Goal: Task Accomplishment & Management: Complete application form

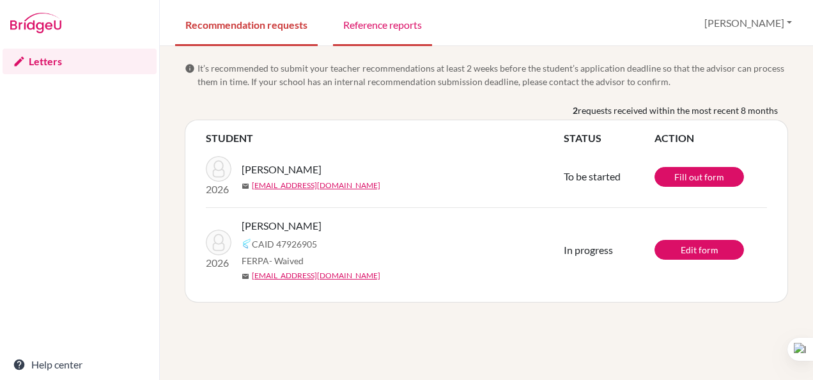
click at [386, 27] on link "Reference reports" at bounding box center [382, 24] width 99 height 44
click at [254, 26] on link "Recommendation requests" at bounding box center [246, 24] width 143 height 44
drag, startPoint x: 308, startPoint y: 166, endPoint x: 242, endPoint y: 168, distance: 65.9
click at [242, 168] on div "[PERSON_NAME]" at bounding box center [408, 169] width 332 height 15
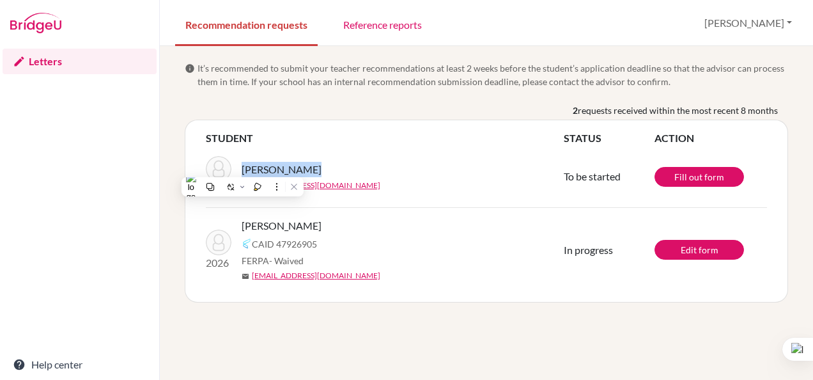
copy span "Visser, Naomi"
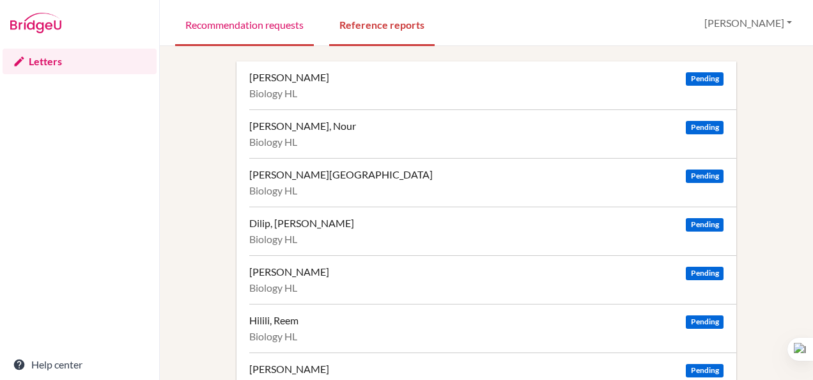
click at [267, 35] on link "Recommendation requests" at bounding box center [244, 24] width 139 height 44
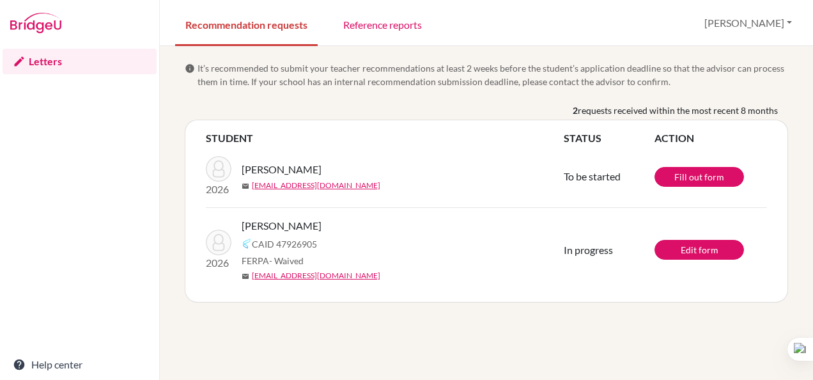
drag, startPoint x: 318, startPoint y: 226, endPoint x: 242, endPoint y: 223, distance: 76.8
click at [242, 223] on div "[PERSON_NAME]" at bounding box center [408, 225] width 332 height 15
copy span "[PERSON_NAME]"
click at [373, 141] on th "STUDENT" at bounding box center [385, 137] width 358 height 15
click at [359, 19] on link "Reference reports" at bounding box center [382, 24] width 99 height 44
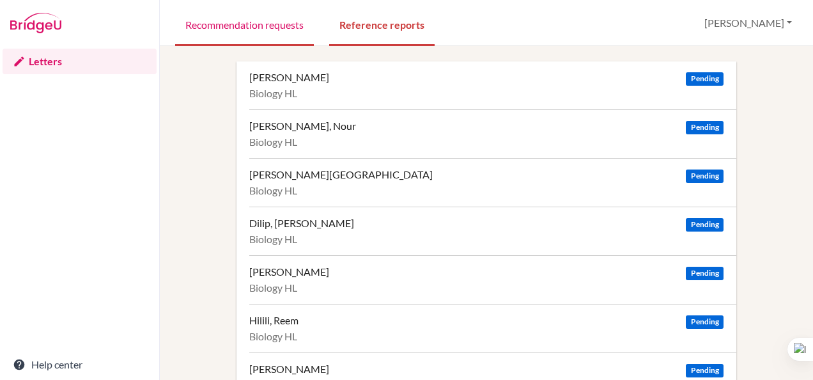
click at [247, 27] on link "Recommendation requests" at bounding box center [244, 24] width 139 height 44
click at [238, 28] on link "Recommendation requests" at bounding box center [244, 24] width 139 height 44
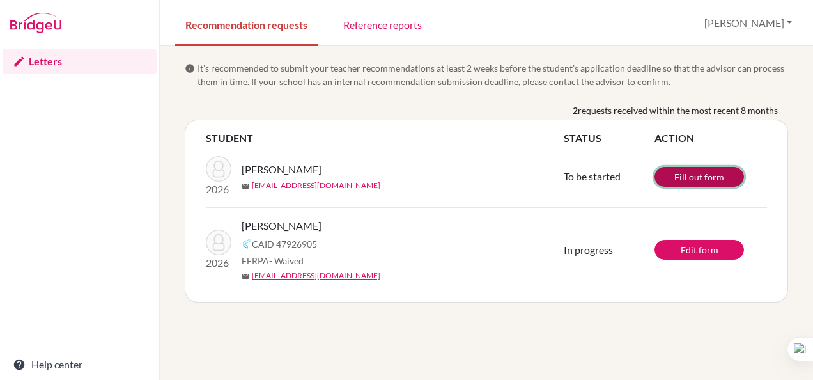
click at [692, 174] on link "Fill out form" at bounding box center [700, 177] width 90 height 20
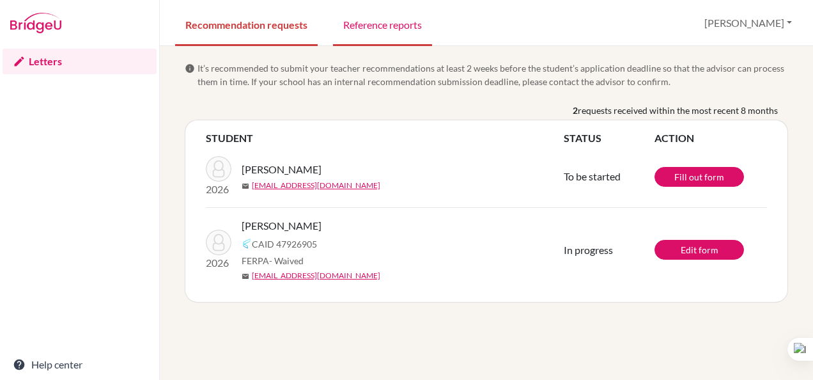
click at [375, 20] on link "Reference reports" at bounding box center [382, 24] width 99 height 44
click at [379, 26] on link "Reference reports" at bounding box center [382, 24] width 99 height 44
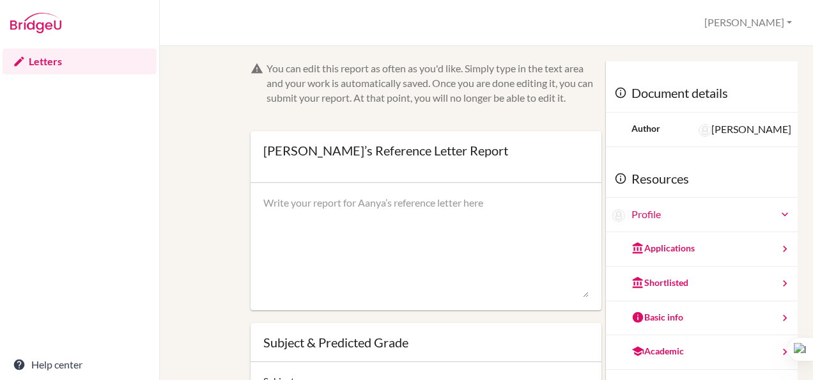
click at [428, 210] on textarea at bounding box center [425, 247] width 325 height 102
click at [312, 207] on textarea at bounding box center [425, 247] width 325 height 102
paste textarea "James Graham - Biology Teacher Dubai International Academy Al Barsha, Dubai Ema…"
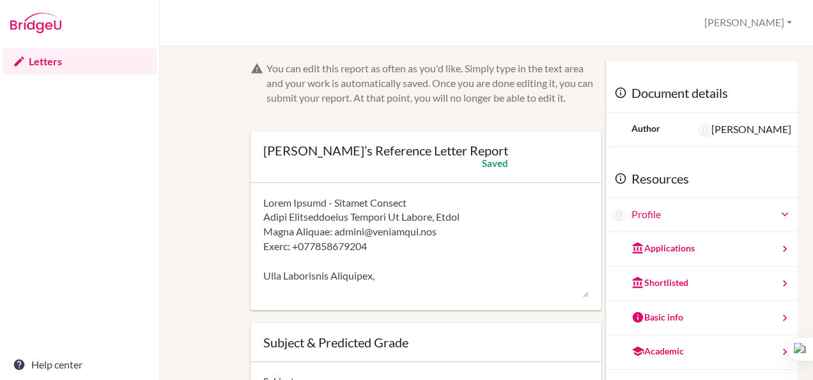
click at [194, 197] on div "You can edit this report as often as you'd like. Simply type in the text area a…" at bounding box center [487, 308] width 610 height 494
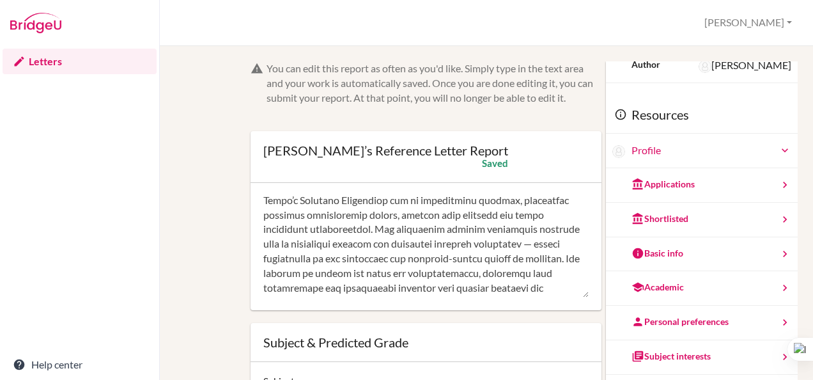
scroll to position [267, 0]
click at [349, 228] on textarea at bounding box center [425, 247] width 325 height 102
click at [214, 226] on div "You can edit this report as often as you'd like. Simply type in the text area a…" at bounding box center [487, 308] width 610 height 494
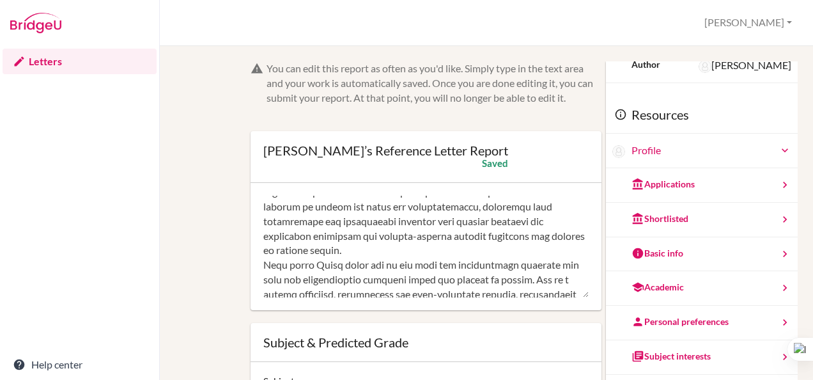
scroll to position [331, 0]
click at [0, 0] on span "effectively, and communicate findings with clarity reflects the scientific reas…" at bounding box center [0, 0] width 0 height 0
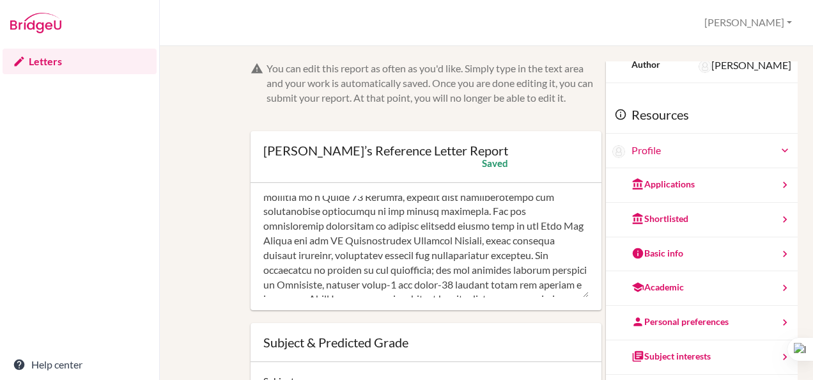
scroll to position [474, 0]
click at [428, 210] on textarea at bounding box center [425, 247] width 325 height 102
click at [0, 0] on span "dedication to quality" at bounding box center [0, 0] width 0 height 0
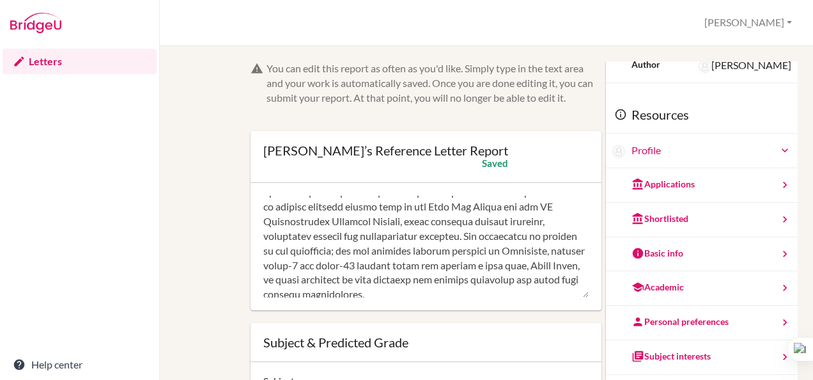
scroll to position [493, 0]
click at [0, 0] on span "organise events such as the Flag Day Parade and the IB Collaborative Sciences P…" at bounding box center [0, 0] width 0 height 0
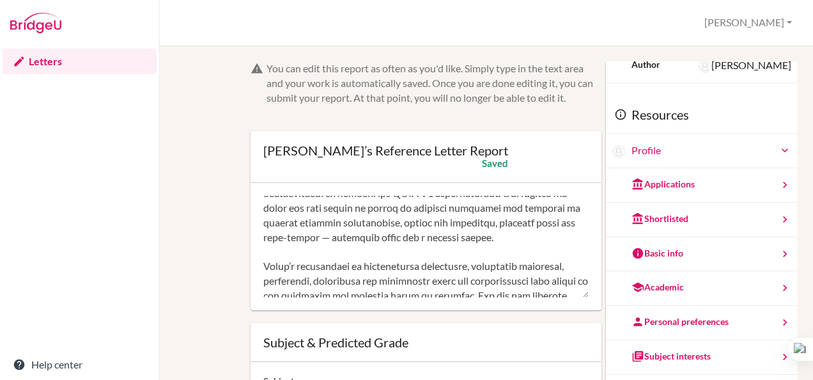
scroll to position [797, 0]
click at [439, 242] on textarea at bounding box center [425, 247] width 325 height 102
click at [0, 0] on span "Program, honing her public speaking skills, leadership, and confidence, and" at bounding box center [0, 0] width 0 height 0
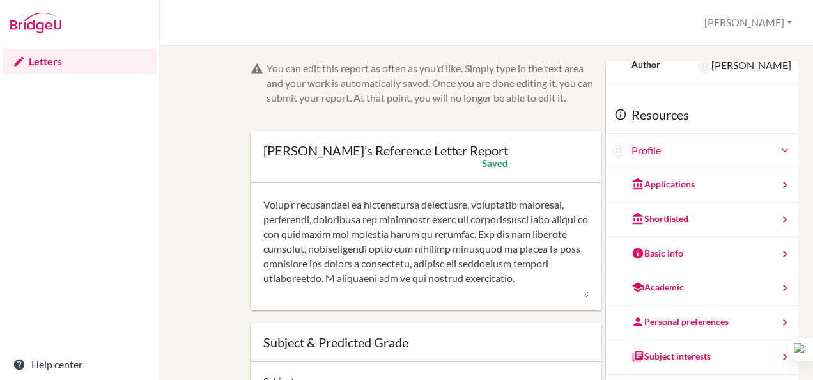
scroll to position [850, 0]
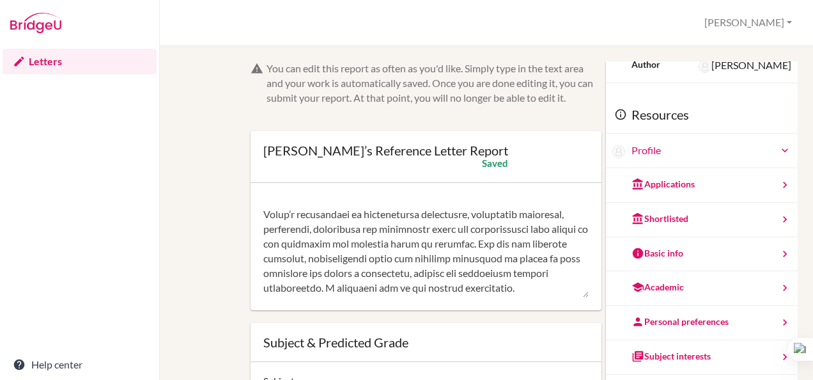
click at [480, 228] on textarea at bounding box center [425, 247] width 325 height 102
click at [0, 0] on span "which has made her resilient, socially aware," at bounding box center [0, 0] width 0 height 0
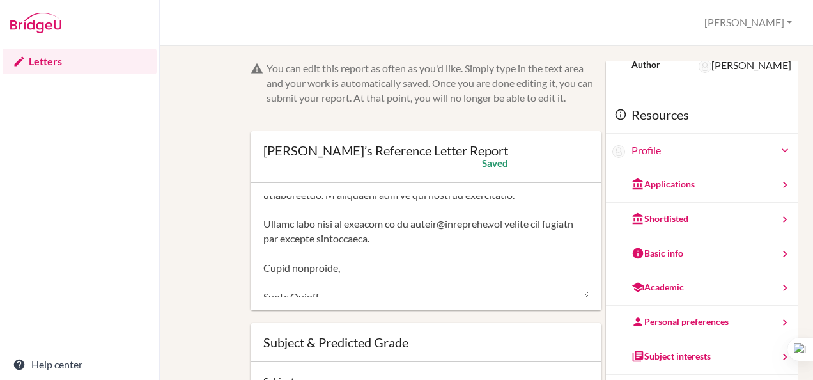
scroll to position [943, 0]
click at [469, 212] on textarea at bounding box center [425, 247] width 325 height 102
click at [0, 0] on span "stems" at bounding box center [0, 0] width 0 height 0
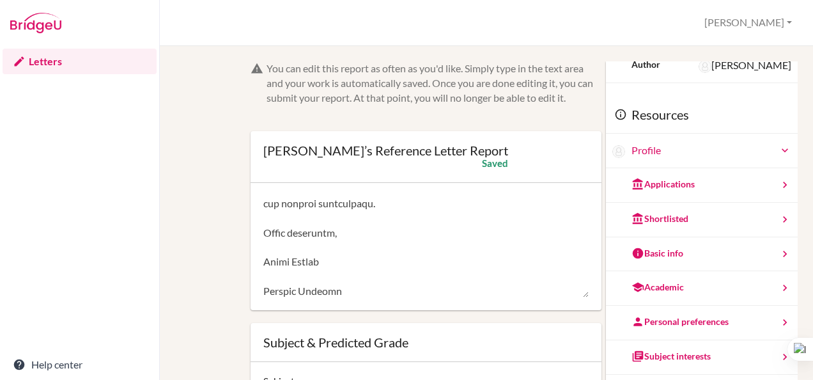
click at [439, 221] on textarea at bounding box center [425, 247] width 325 height 102
click at [0, 0] on span "skills, and personal character to thrive in your program and become a thoughtfu…" at bounding box center [0, 0] width 0 height 0
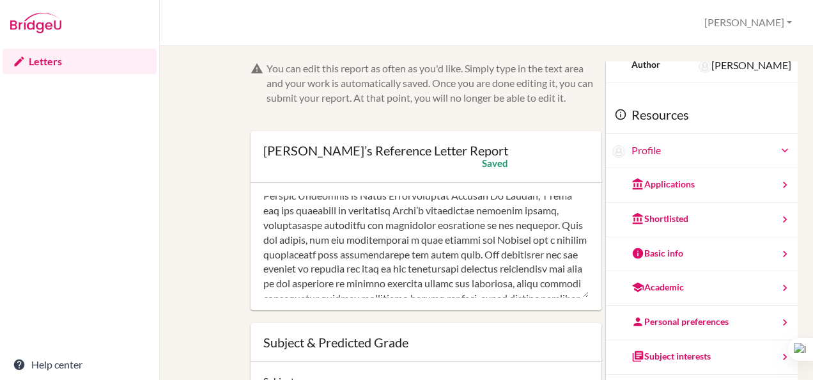
scroll to position [145, 0]
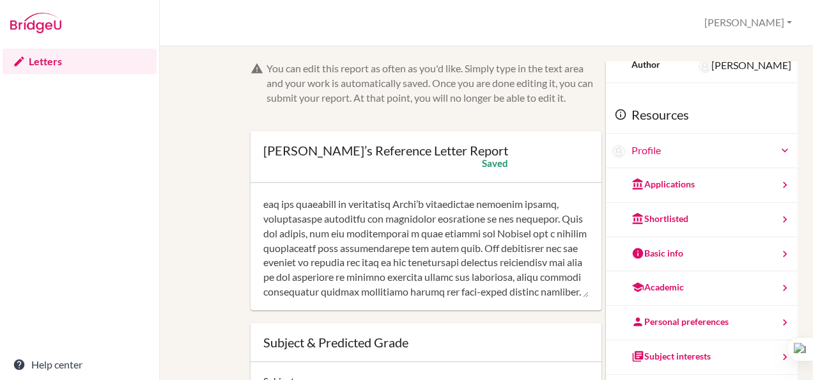
click at [385, 237] on textarea at bounding box center [425, 247] width 325 height 102
click at [0, 0] on span "never-ending dedication" at bounding box center [0, 0] width 0 height 0
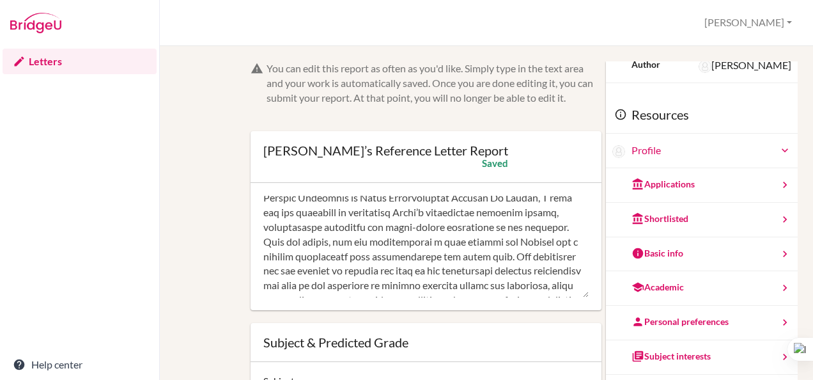
scroll to position [136, 0]
click at [503, 260] on textarea at bounding box center [425, 247] width 325 height 102
click at [434, 282] on textarea at bounding box center [425, 247] width 325 height 102
click at [412, 238] on textarea at bounding box center [425, 247] width 325 height 102
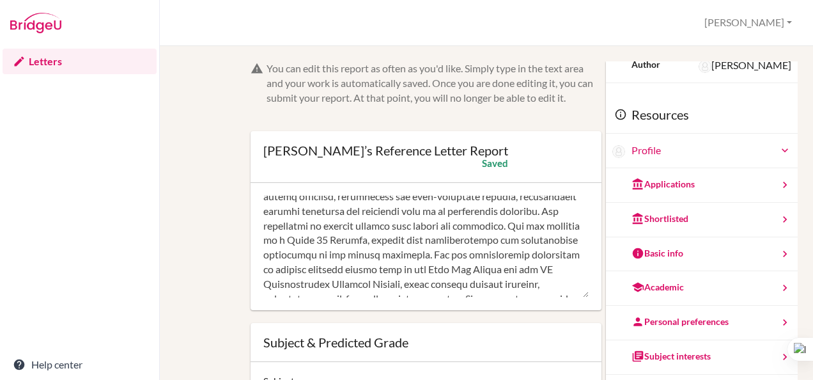
scroll to position [446, 0]
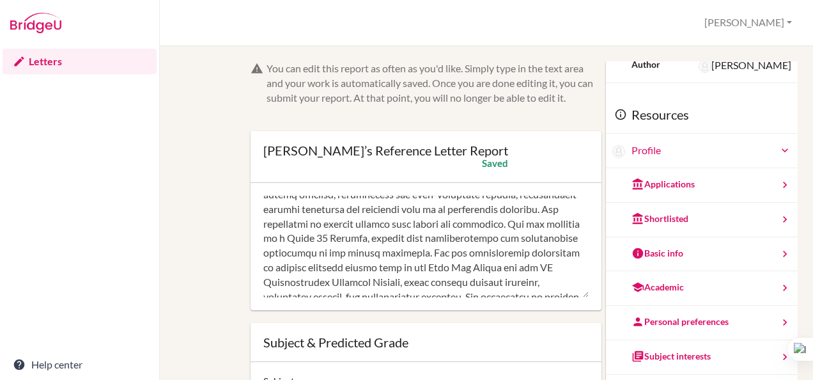
drag, startPoint x: 411, startPoint y: 246, endPoint x: 367, endPoint y: 210, distance: 56.8
click at [367, 210] on textarea at bounding box center [425, 247] width 325 height 102
click at [0, 0] on span "hard-working" at bounding box center [0, 0] width 0 height 0
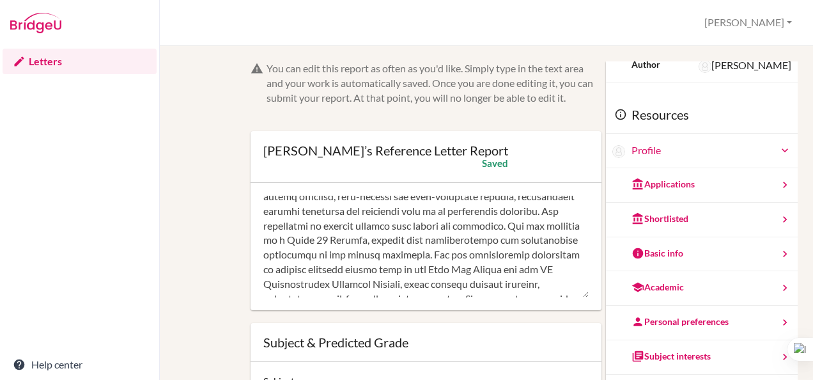
scroll to position [449, 0]
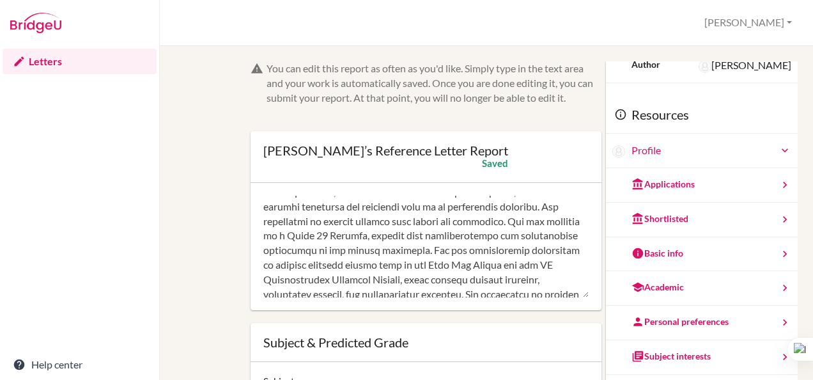
click at [0, 0] on div "She is a highly organised, hard-working, and self-motivated student, consistent…" at bounding box center [0, 0] width 0 height 0
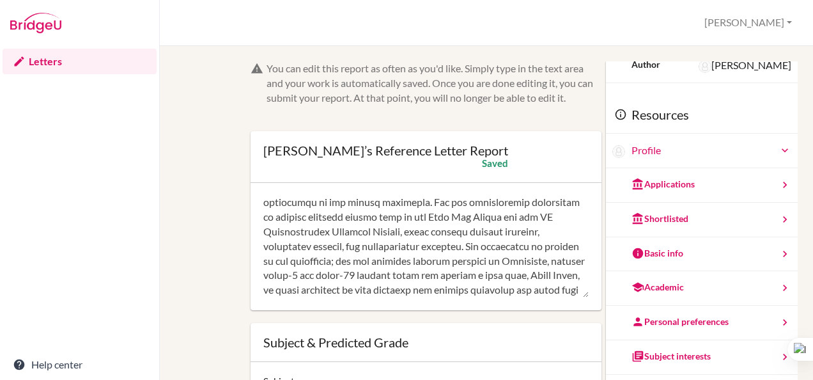
scroll to position [495, 0]
click at [483, 207] on textarea at bounding box center [425, 247] width 325 height 102
click at [0, 0] on span "prefect," at bounding box center [0, 0] width 0 height 0
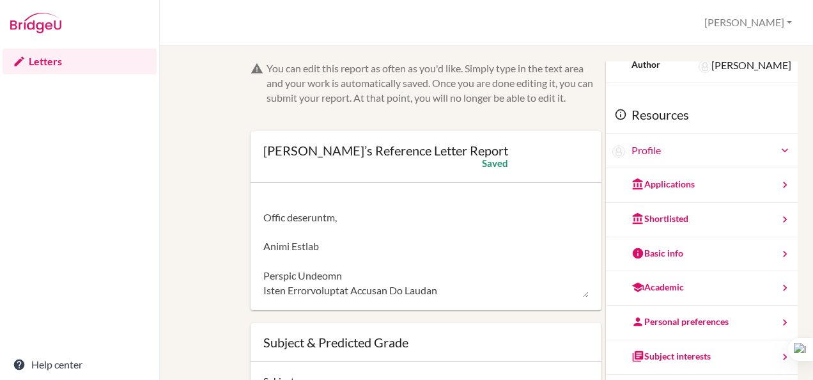
scroll to position [1110, 0]
type textarea "James Graham - Biology Teacher Dubai International Academy Al Barsha, Dubai Ema…"
click at [181, 262] on div "You can edit this report as often as you'd like. Simply type in the text area a…" at bounding box center [486, 308] width 623 height 494
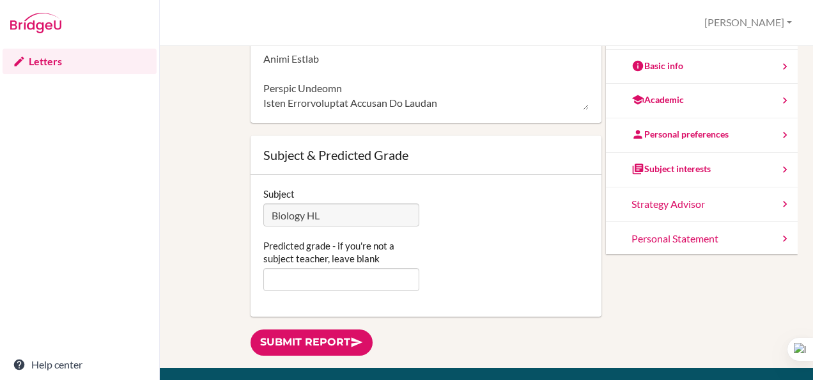
scroll to position [77, 0]
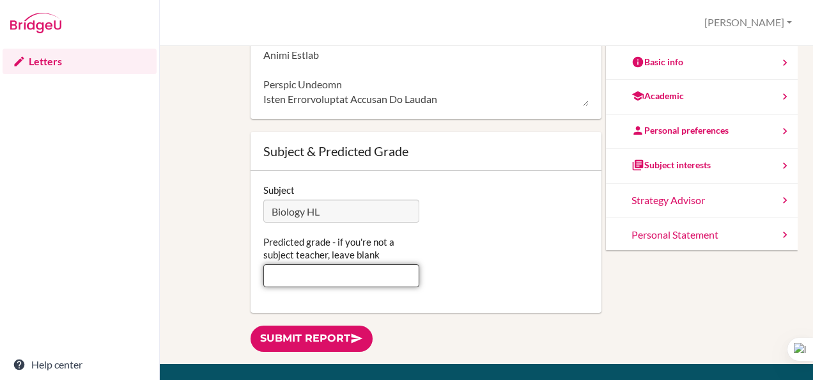
click at [301, 277] on input "Predicted grade - if you're not a subject teacher, leave blank" at bounding box center [341, 275] width 156 height 23
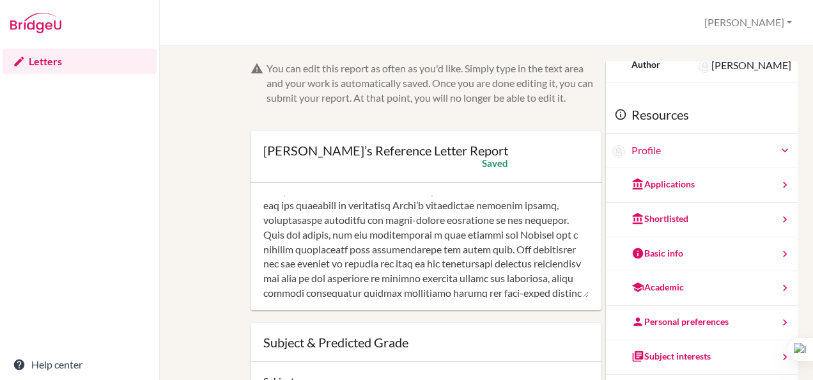
scroll to position [0, 0]
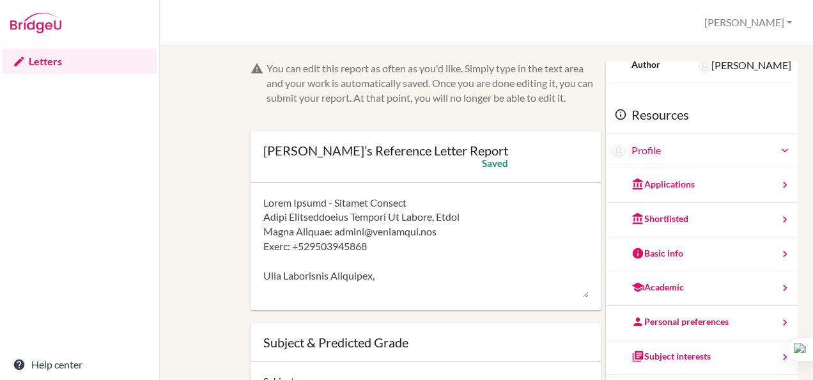
type input "7"
click at [385, 104] on div "You can edit this report as often as you'd like. Simply type in the text area a…" at bounding box center [434, 83] width 335 height 44
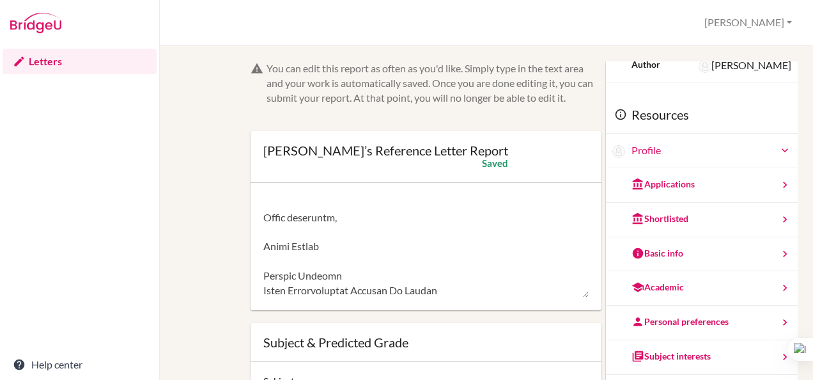
scroll to position [114, 0]
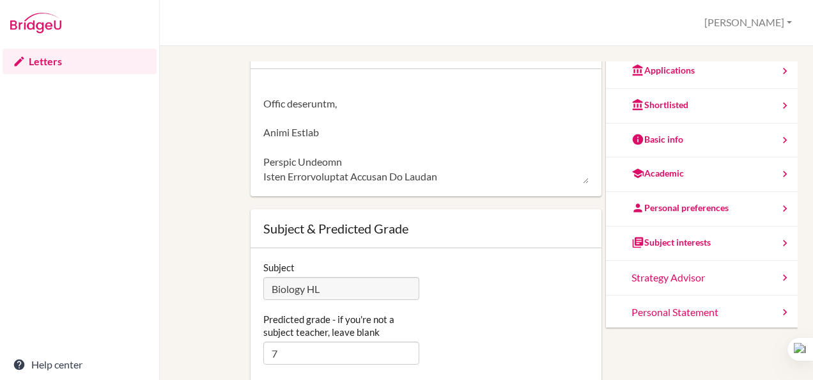
click at [36, 61] on link "Letters" at bounding box center [80, 62] width 154 height 26
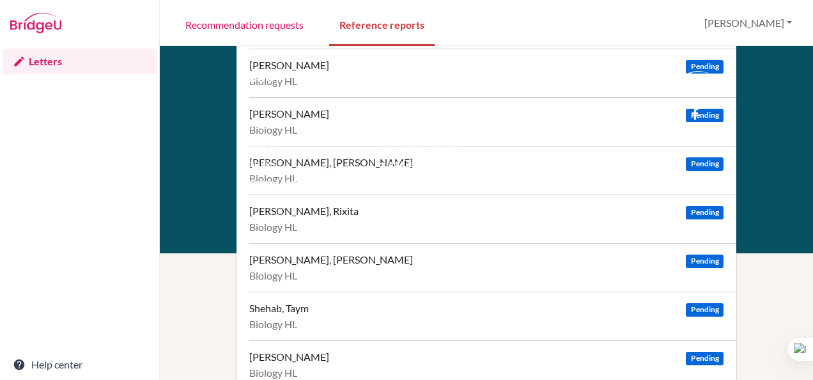
scroll to position [407, 0]
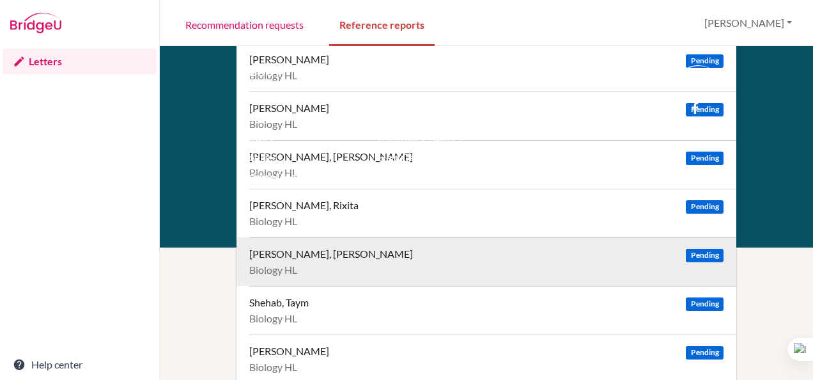
click at [367, 254] on div "[PERSON_NAME], [PERSON_NAME]" at bounding box center [331, 253] width 164 height 13
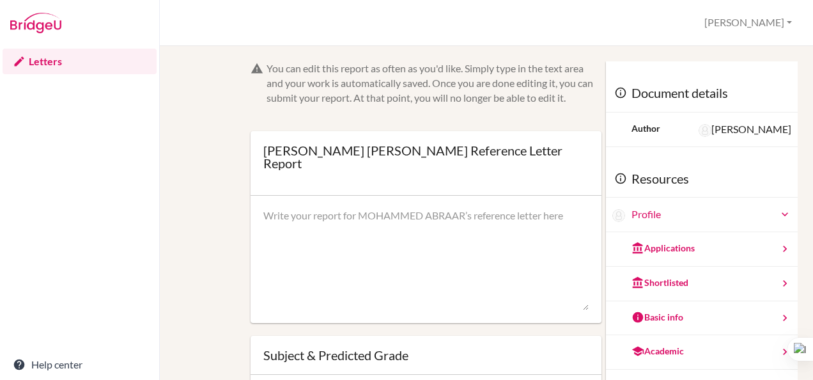
click at [321, 225] on textarea at bounding box center [425, 259] width 325 height 102
paste textarea "Lorem Ipsumd - Sitamet Consect Adipi Elitseddoeius Tempori Ut Labore, Etdol Mag…"
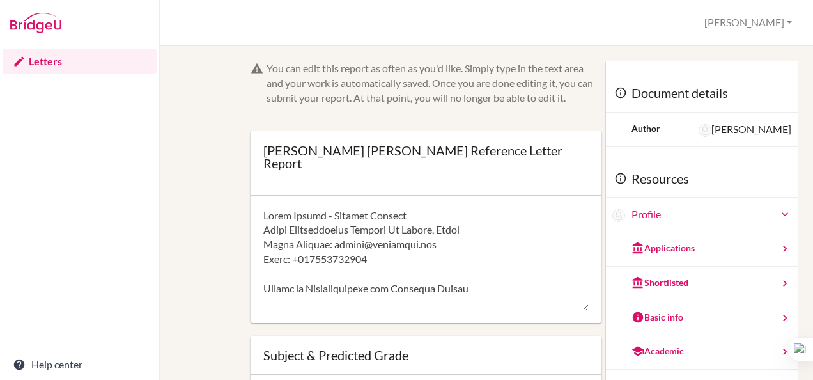
scroll to position [904, 0]
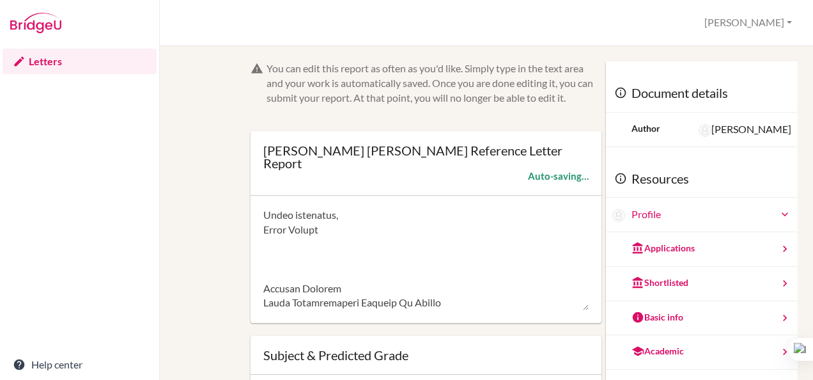
click at [263, 273] on textarea at bounding box center [425, 259] width 325 height 102
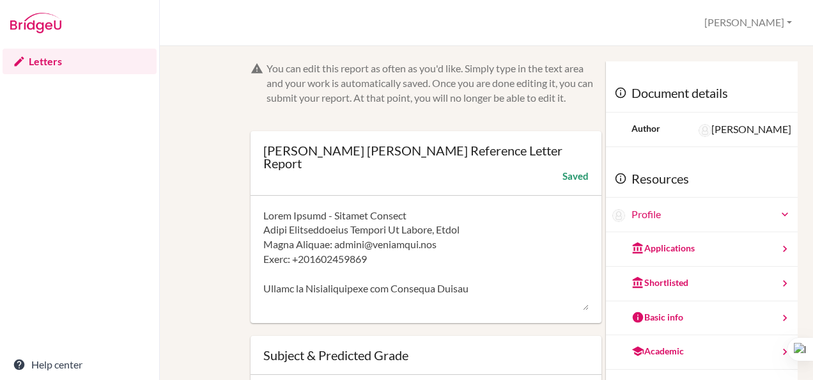
scroll to position [9, 0]
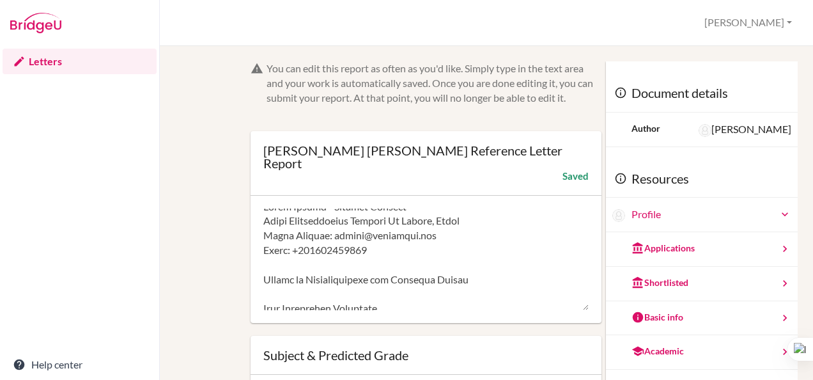
click at [381, 280] on textarea at bounding box center [425, 259] width 325 height 102
drag, startPoint x: 381, startPoint y: 280, endPoint x: 262, endPoint y: 281, distance: 119.6
click at [263, 281] on textarea at bounding box center [425, 259] width 325 height 102
click at [489, 307] on textarea at bounding box center [425, 259] width 325 height 102
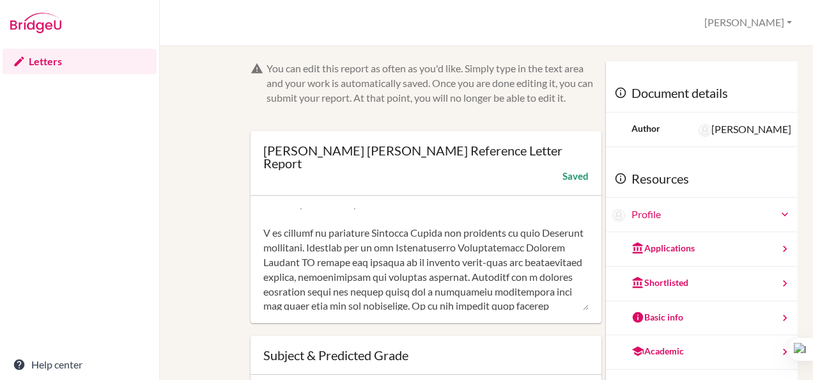
scroll to position [113, 0]
click at [421, 261] on textarea at bounding box center [425, 259] width 325 height 102
click at [0, 0] on div "Biology (HL) course has allowed me to observe firsthand his intellectual abilit…" at bounding box center [0, 0] width 0 height 0
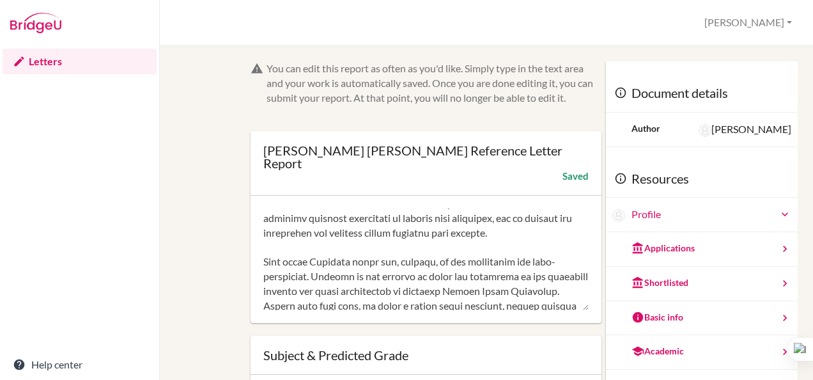
scroll to position [388, 0]
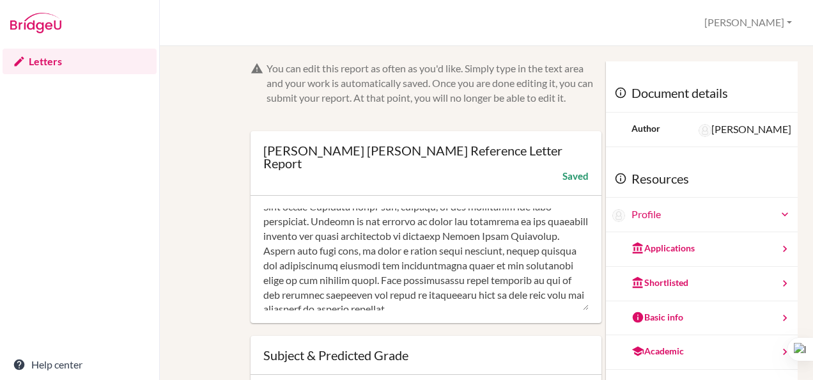
click at [293, 249] on textarea at bounding box center [425, 259] width 325 height 102
click at [0, 0] on span "initially failing to meet" at bounding box center [0, 0] width 0 height 0
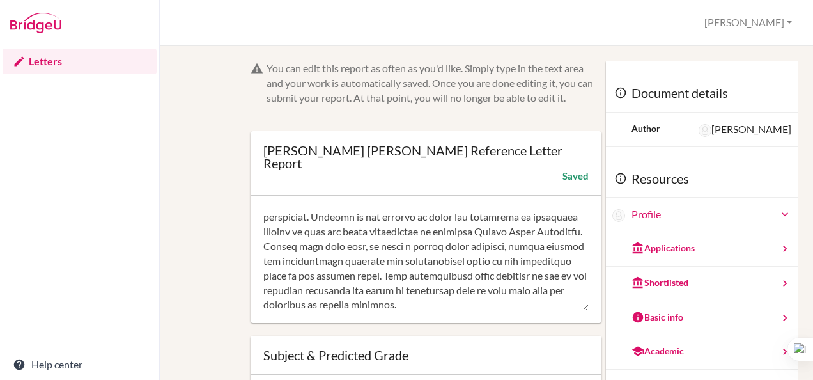
scroll to position [393, 0]
click at [357, 233] on textarea at bounding box center [425, 259] width 325 height 102
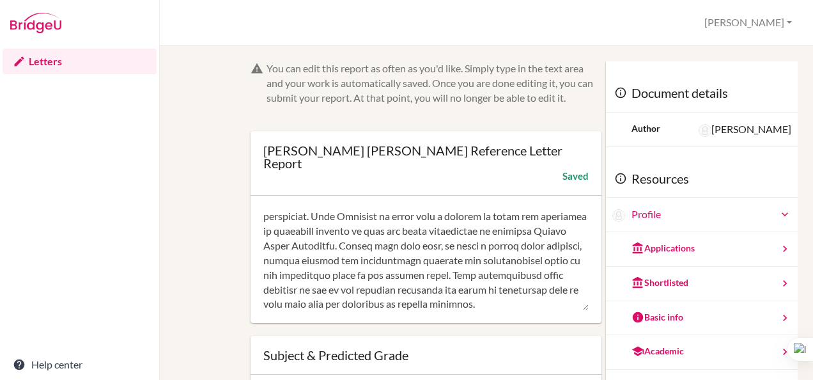
click at [554, 232] on textarea at bounding box center [425, 259] width 325 height 102
click at [501, 231] on textarea at bounding box center [425, 259] width 325 height 102
click at [0, 0] on span "problem" at bounding box center [0, 0] width 0 height 0
drag, startPoint x: 405, startPoint y: 260, endPoint x: 325, endPoint y: 247, distance: 81.0
click at [325, 247] on textarea at bounding box center [425, 259] width 325 height 102
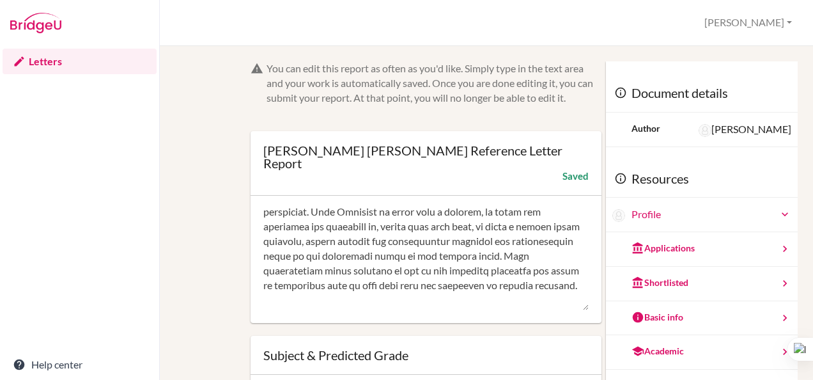
scroll to position [398, 0]
click at [502, 242] on textarea at bounding box center [425, 259] width 325 height 102
click at [536, 241] on textarea at bounding box center [425, 259] width 325 height 102
click at [474, 242] on textarea at bounding box center [425, 259] width 325 height 102
click at [520, 244] on textarea at bounding box center [425, 259] width 325 height 102
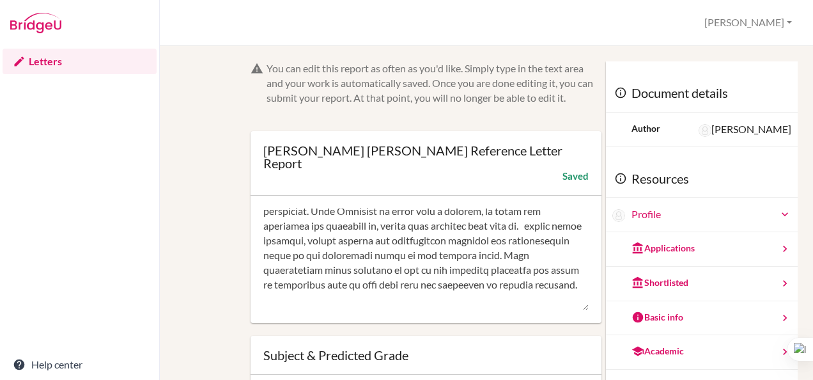
click at [263, 256] on textarea at bounding box center [425, 259] width 325 height 102
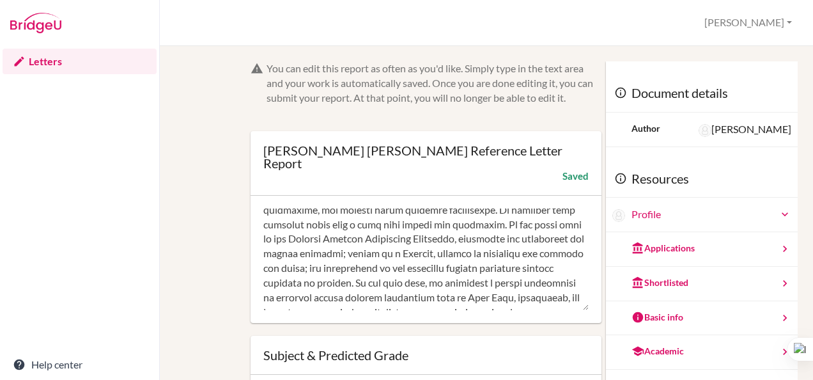
scroll to position [563, 0]
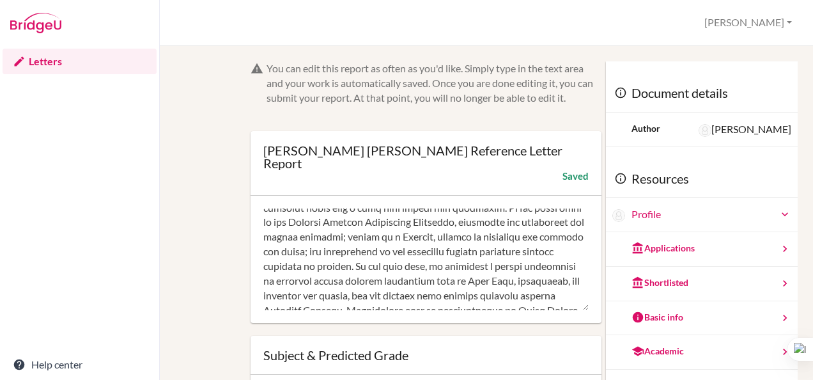
click at [488, 256] on textarea at bounding box center [425, 259] width 325 height 102
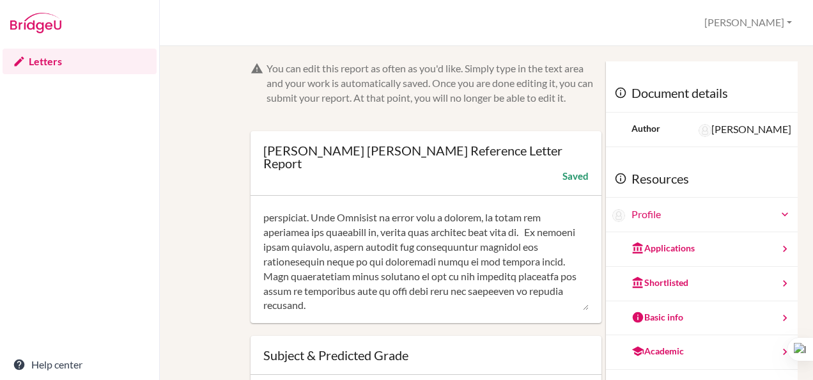
scroll to position [391, 0]
click at [263, 267] on textarea at bounding box center [425, 259] width 325 height 102
drag, startPoint x: 563, startPoint y: 279, endPoint x: 257, endPoint y: 258, distance: 306.3
click at [257, 258] on div at bounding box center [426, 260] width 351 height 128
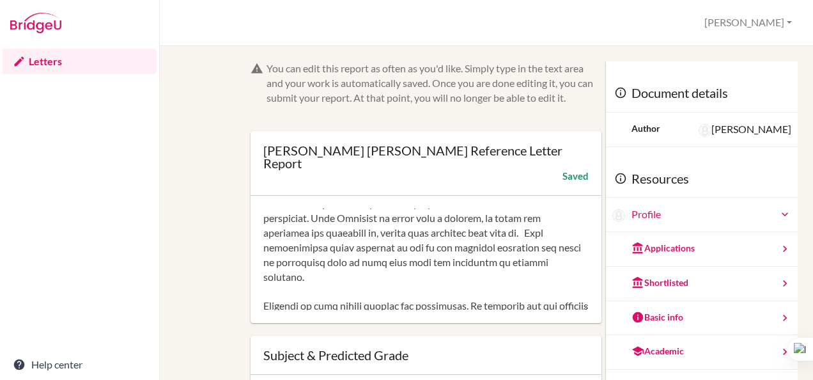
click at [380, 289] on textarea at bounding box center [425, 259] width 325 height 102
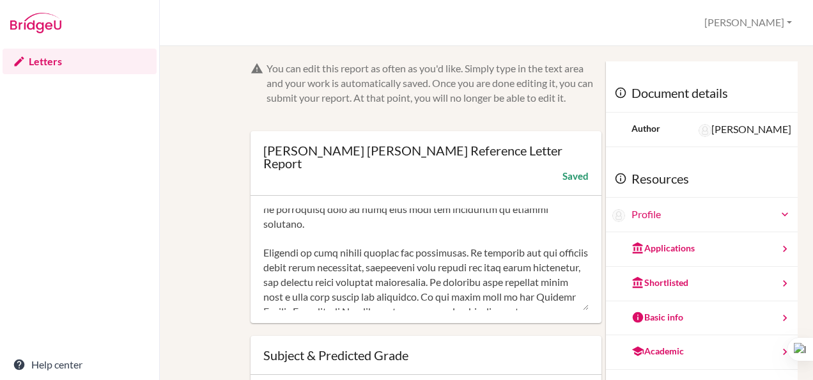
scroll to position [425, 0]
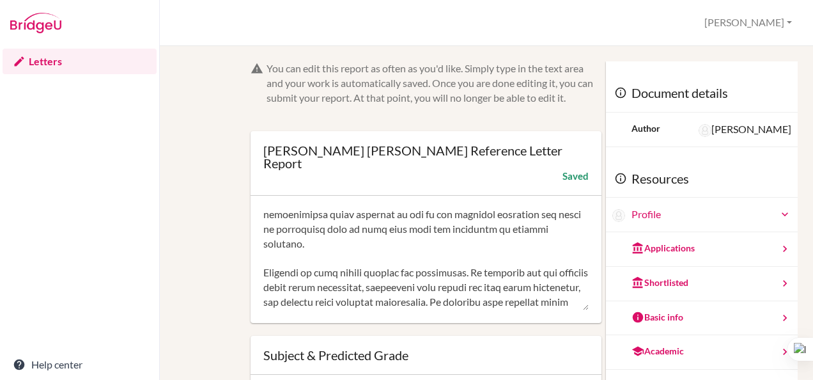
click at [422, 246] on textarea at bounding box center [425, 259] width 325 height 102
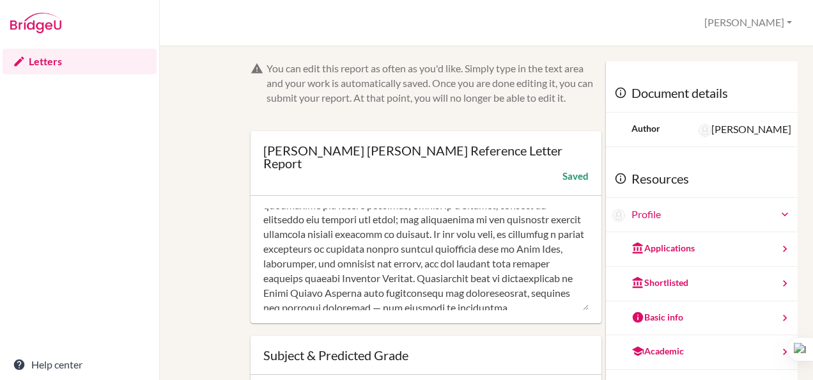
scroll to position [566, 0]
click at [535, 224] on textarea at bounding box center [425, 259] width 325 height 102
click at [0, 0] on span "prefect," at bounding box center [0, 0] width 0 height 0
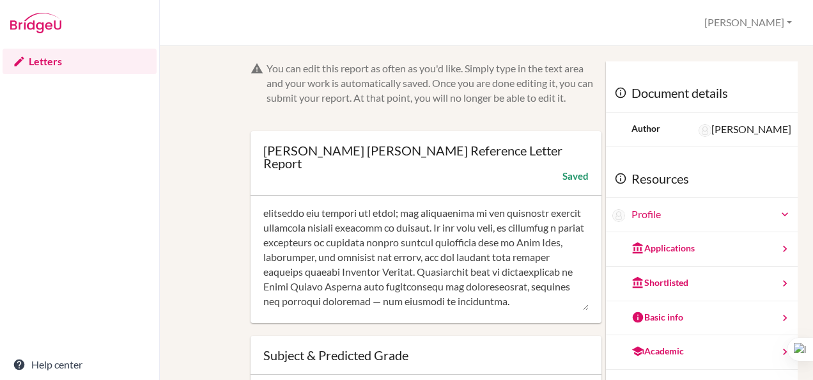
scroll to position [572, 0]
click at [422, 231] on textarea at bounding box center [425, 259] width 325 height 102
click at [0, 0] on div "Program, enhancing his confidence and public speaking; he serves as a prefect, …" at bounding box center [0, 0] width 0 height 0
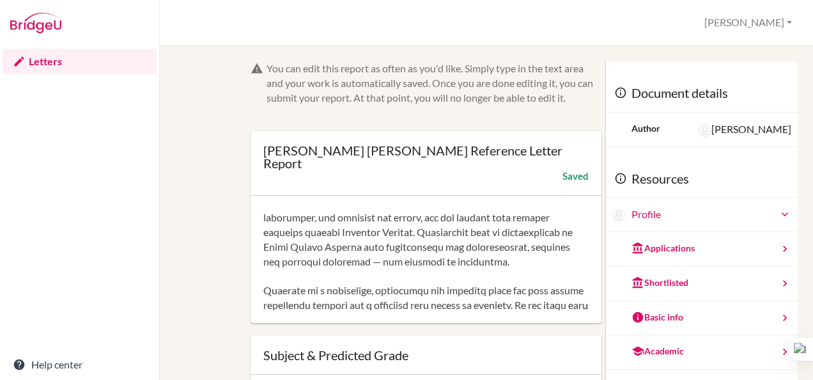
scroll to position [613, 0]
click at [379, 243] on textarea at bounding box center [425, 259] width 325 height 102
click at [0, 0] on div "in" at bounding box center [0, 0] width 0 height 0
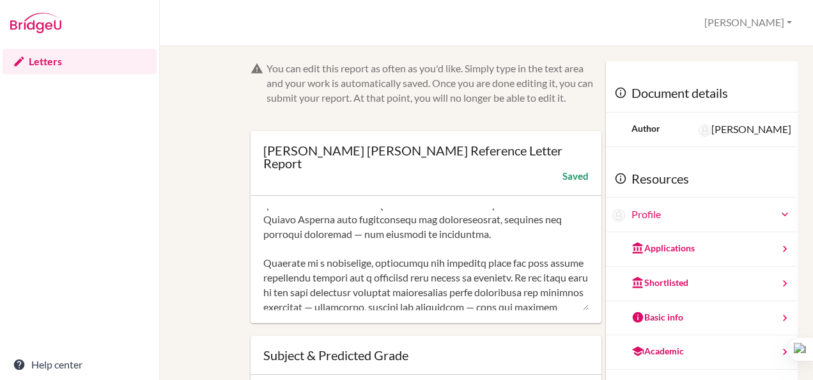
scroll to position [639, 0]
click at [462, 240] on textarea at bounding box center [425, 259] width 325 height 102
click at [444, 251] on textarea at bounding box center [425, 259] width 325 height 102
click at [0, 0] on div "Experiences, such as participating in Model United Nations, have strengthened h…" at bounding box center [0, 0] width 0 height 0
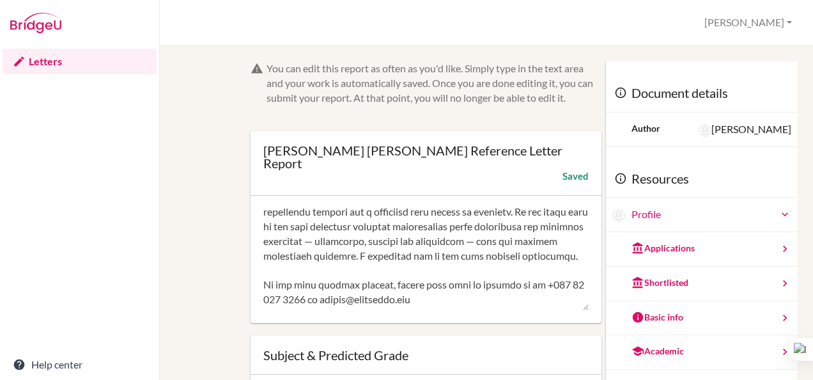
scroll to position [705, 0]
click at [368, 244] on textarea at bounding box center [425, 259] width 325 height 102
click at [0, 0] on div "abilities" at bounding box center [0, 0] width 0 height 0
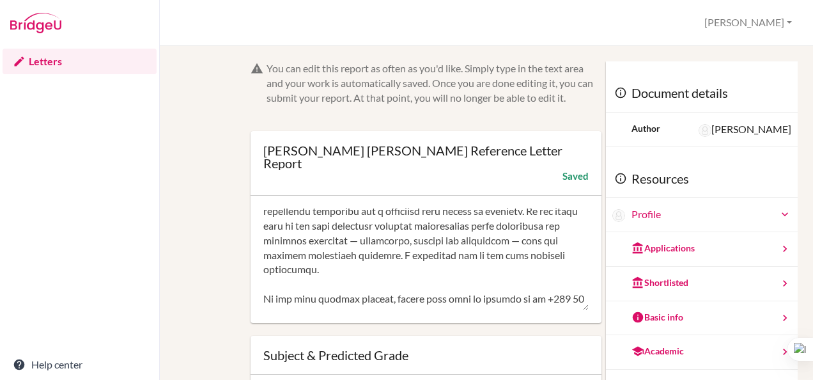
click at [0, 0] on span "standards while developing the personal qualities—resilience, empathy," at bounding box center [0, 0] width 0 height 0
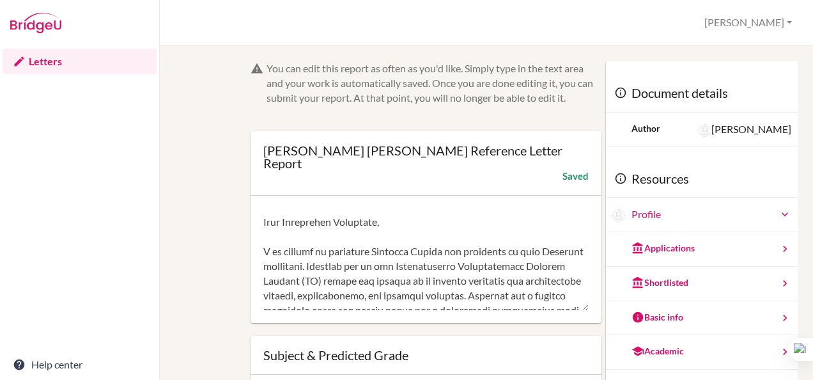
scroll to position [0, 0]
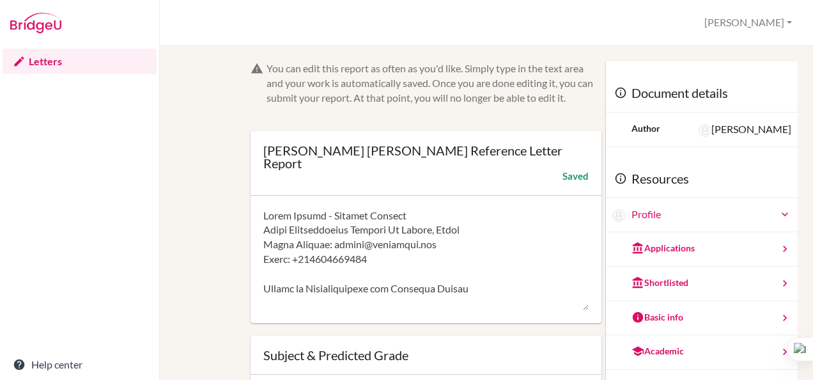
type textarea "James Graham - Biology Teacher Dubai International Academy Al Barsha, Dubai Ema…"
click at [492, 246] on textarea at bounding box center [425, 259] width 325 height 102
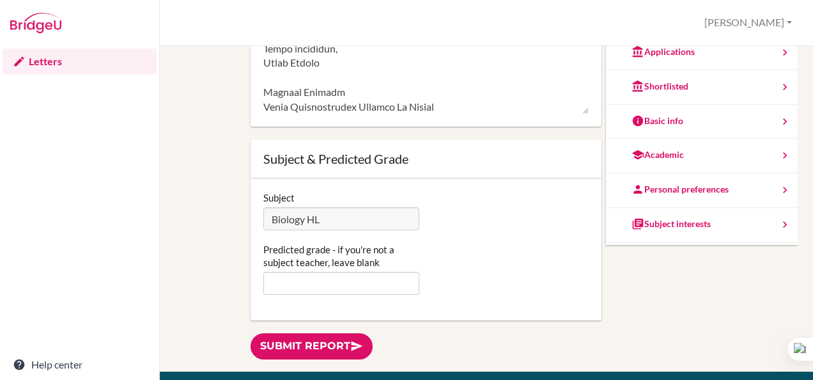
scroll to position [71, 0]
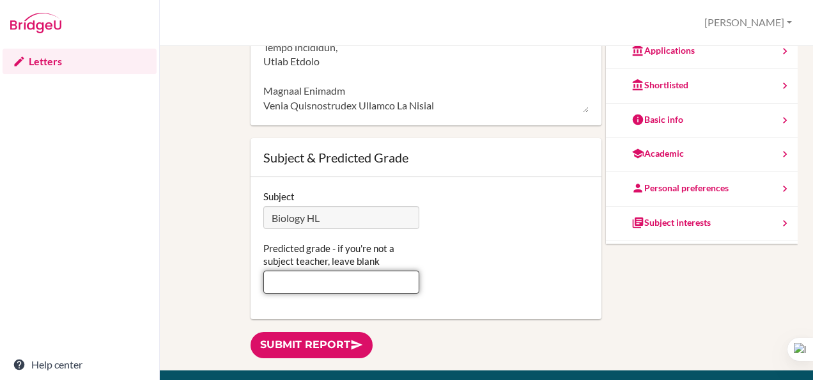
click at [322, 292] on input "Predicted grade - if you're not a subject teacher, leave blank" at bounding box center [341, 281] width 156 height 23
type input "7"
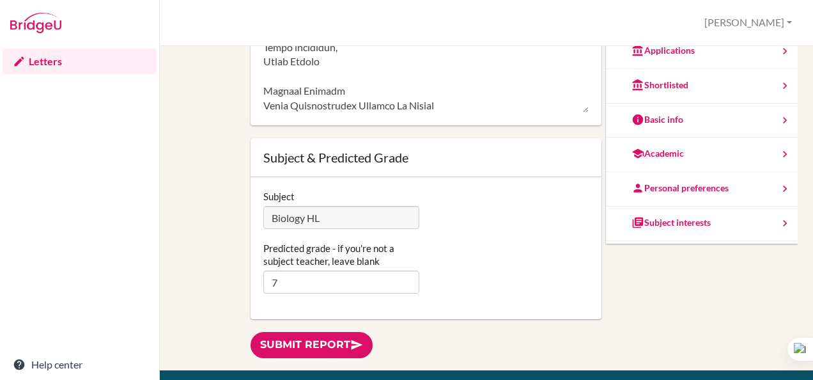
click at [476, 217] on div "Subject Biology HL" at bounding box center [426, 209] width 338 height 39
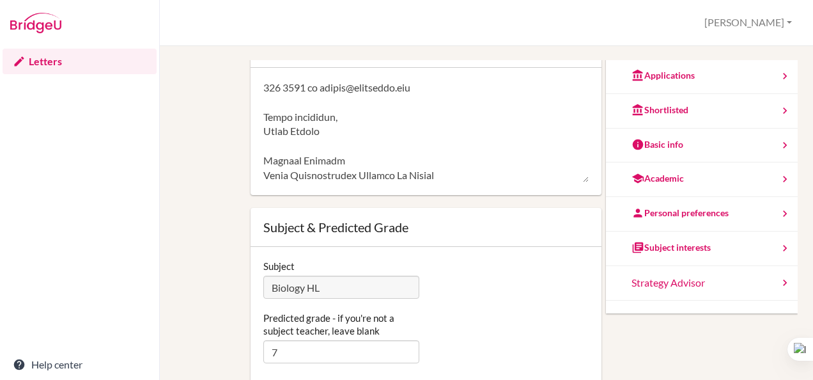
scroll to position [0, 0]
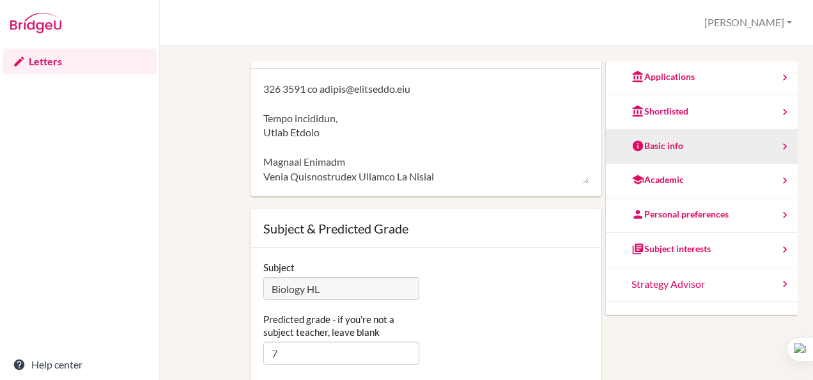
click at [606, 146] on div "Basic info" at bounding box center [702, 147] width 192 height 35
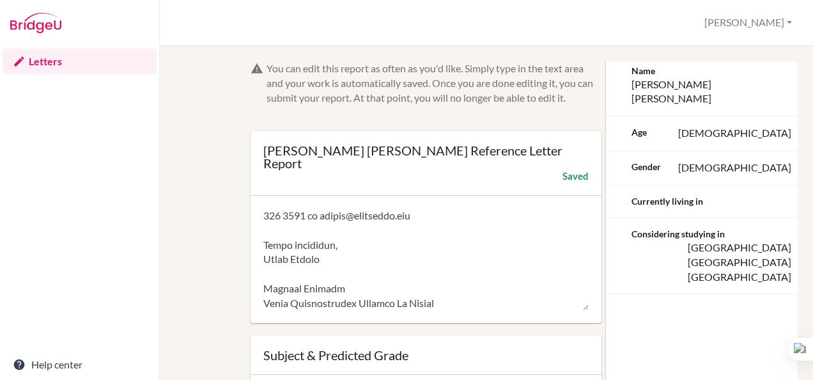
click at [531, 114] on form "You can edit this report as often as you'd like. Simply type in the text area a…" at bounding box center [426, 288] width 351 height 455
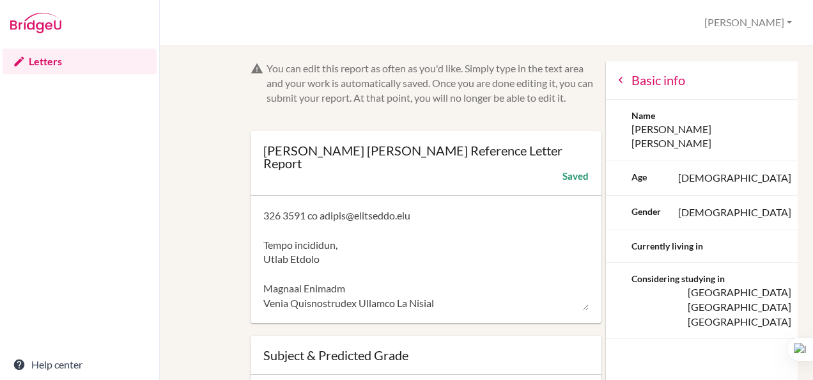
click at [217, 254] on div "You can edit this report as often as you'd like. Simply type in the text area a…" at bounding box center [487, 314] width 610 height 507
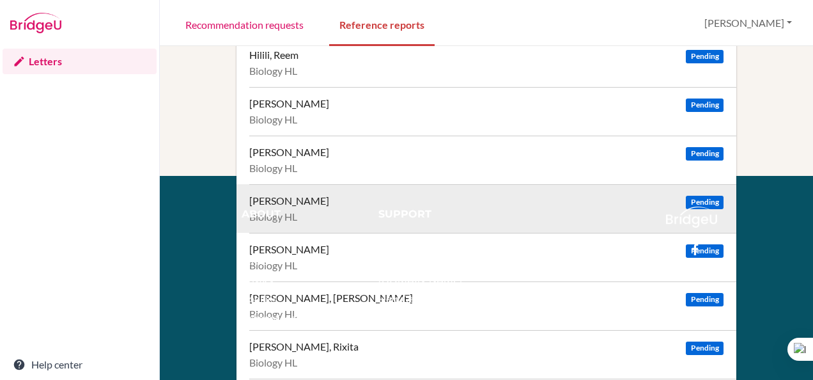
scroll to position [407, 0]
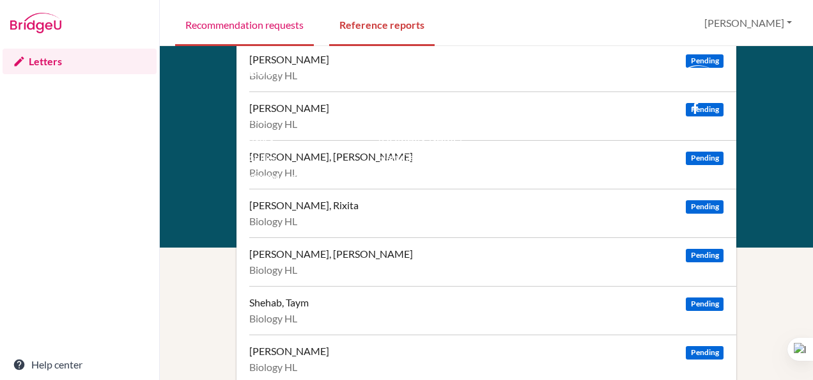
click at [242, 13] on link "Recommendation requests" at bounding box center [244, 24] width 139 height 44
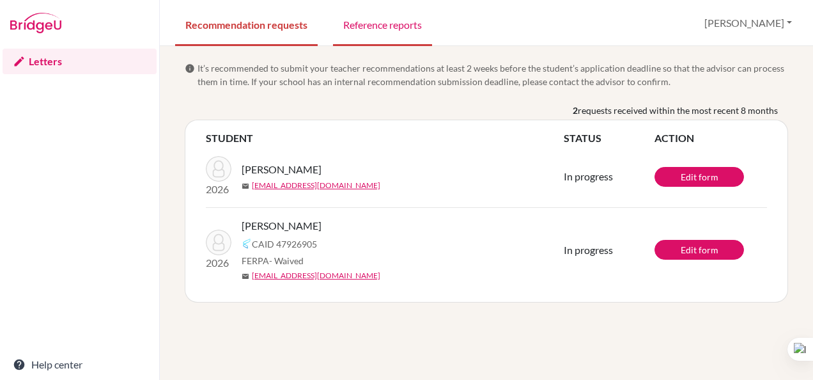
click at [391, 22] on link "Reference reports" at bounding box center [382, 24] width 99 height 44
click at [373, 22] on link "Reference reports" at bounding box center [382, 24] width 99 height 44
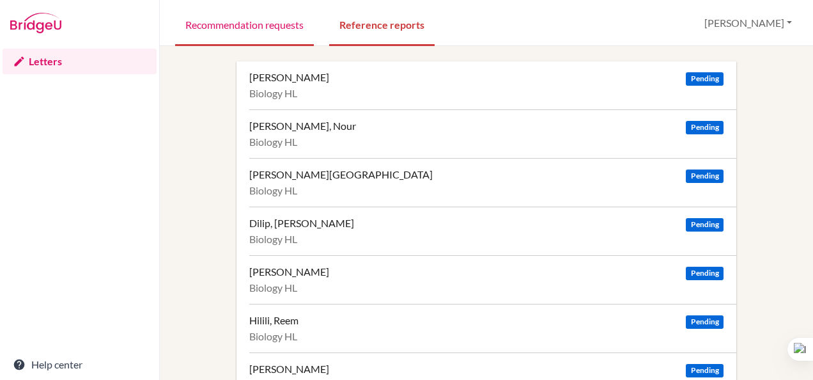
click at [260, 17] on link "Recommendation requests" at bounding box center [244, 24] width 139 height 44
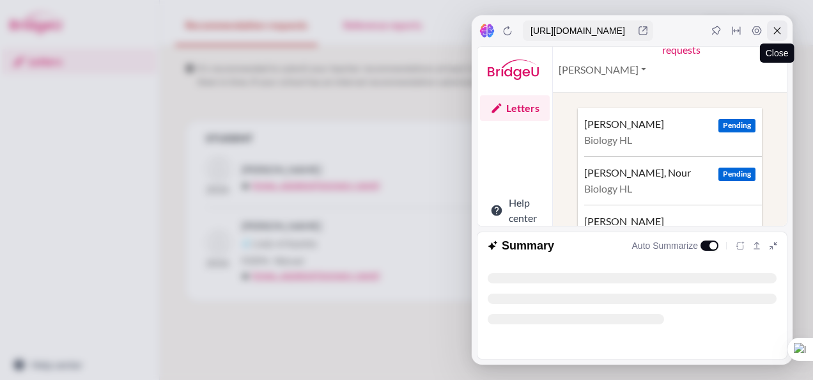
click at [779, 29] on icon at bounding box center [777, 30] width 7 height 7
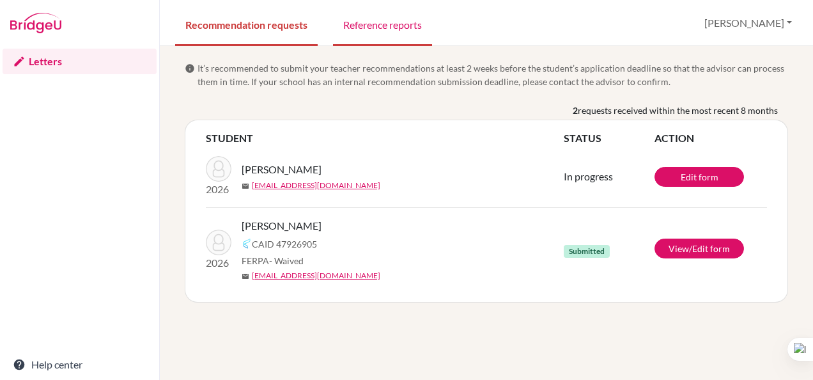
click at [389, 19] on link "Reference reports" at bounding box center [382, 24] width 99 height 44
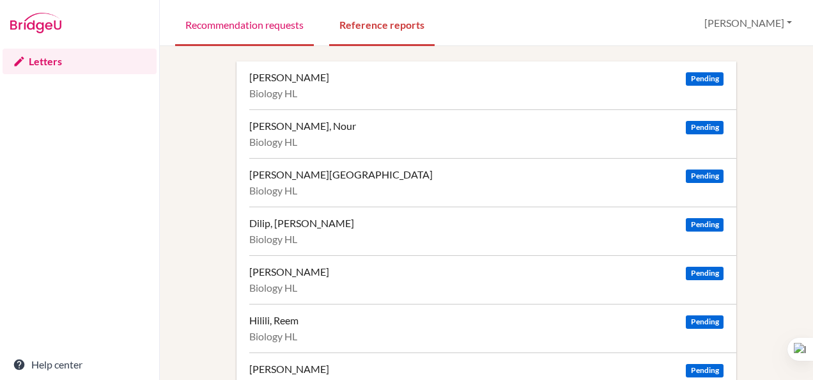
click at [221, 23] on link "Recommendation requests" at bounding box center [244, 24] width 139 height 44
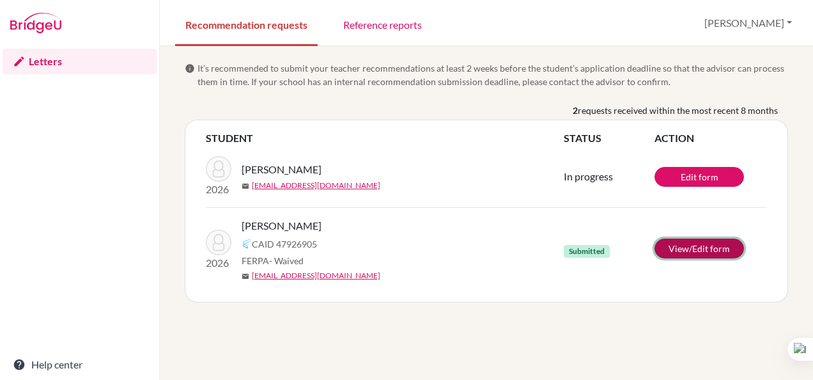
click at [723, 251] on link "View/Edit form" at bounding box center [700, 249] width 90 height 20
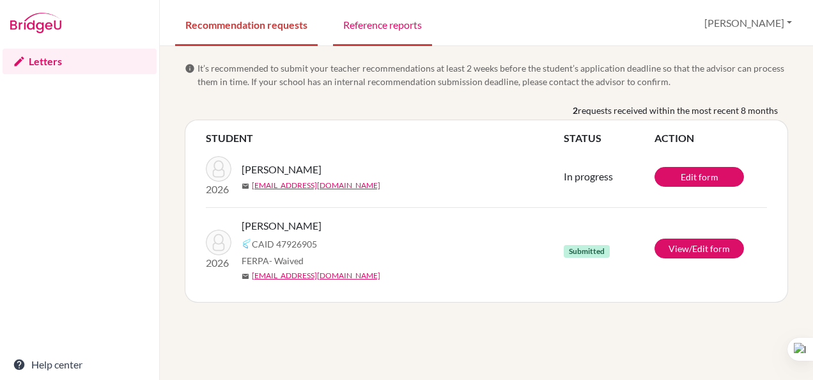
click at [387, 25] on link "Reference reports" at bounding box center [382, 24] width 99 height 44
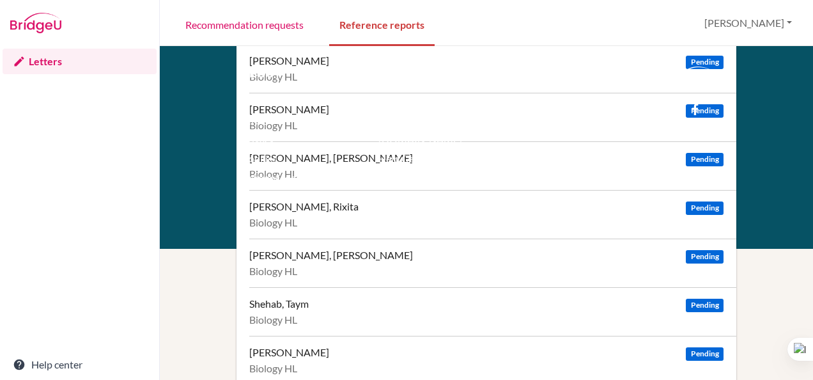
scroll to position [407, 0]
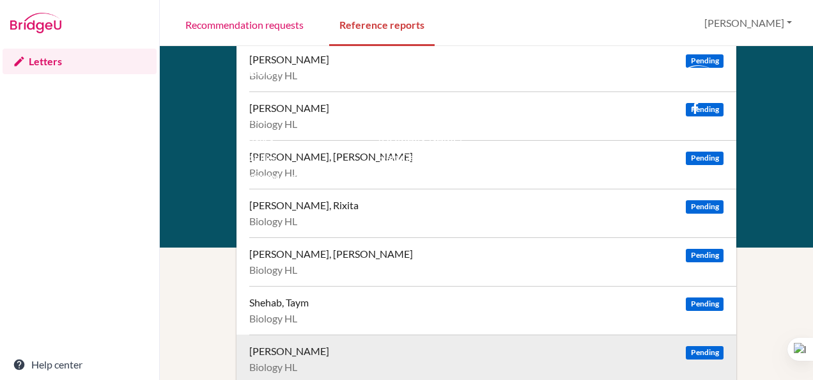
click at [309, 345] on div "[PERSON_NAME] Pending" at bounding box center [486, 351] width 474 height 13
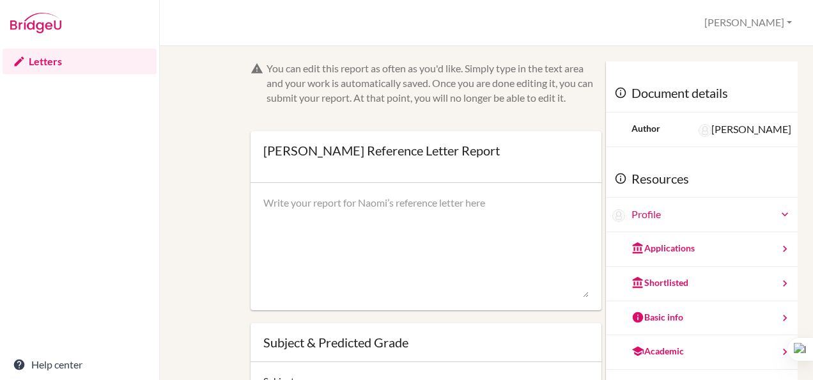
scroll to position [15, 0]
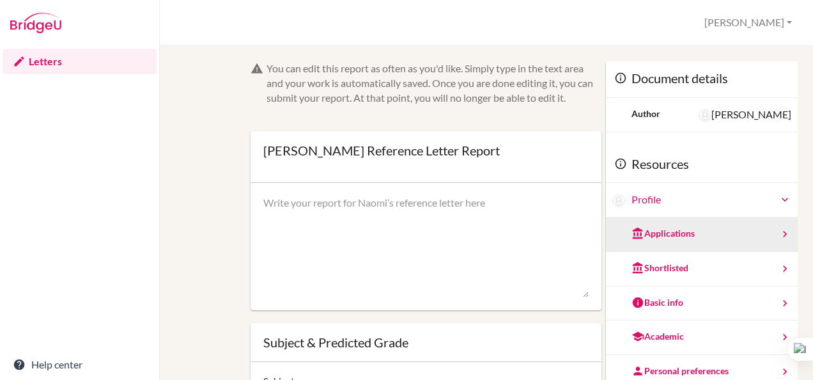
click at [675, 235] on div "Applications" at bounding box center [663, 233] width 63 height 13
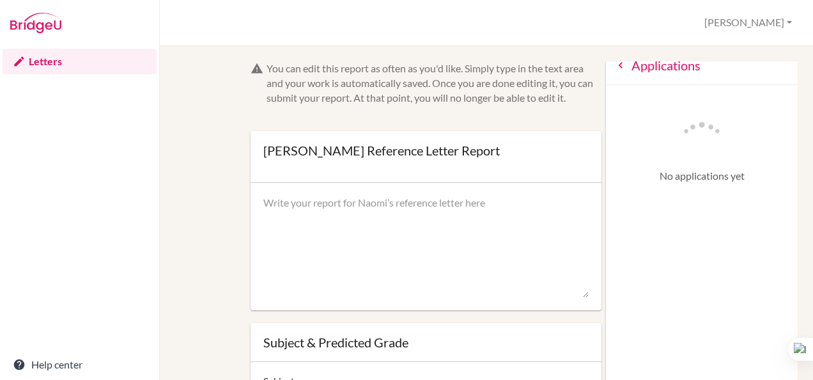
click at [614, 64] on icon at bounding box center [620, 65] width 13 height 13
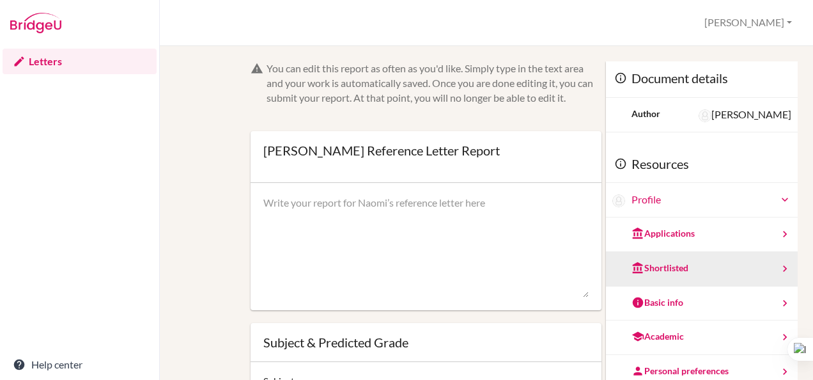
click at [657, 259] on div "Shortlisted" at bounding box center [702, 269] width 192 height 35
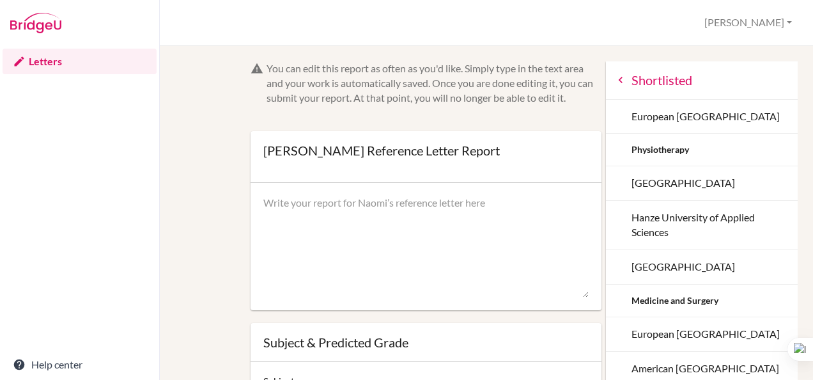
click at [614, 82] on icon at bounding box center [620, 80] width 13 height 13
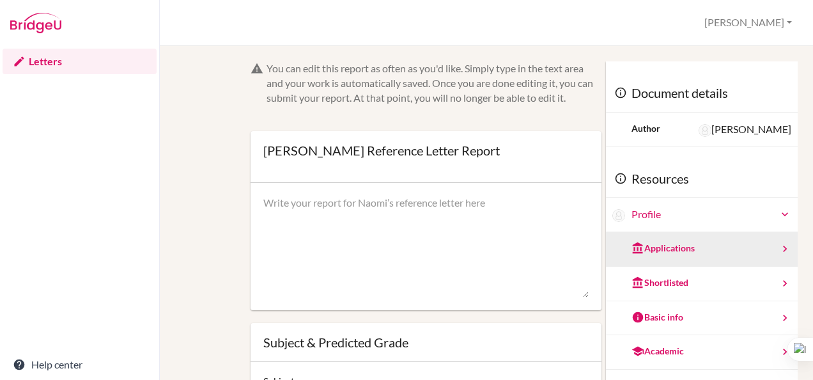
scroll to position [64, 0]
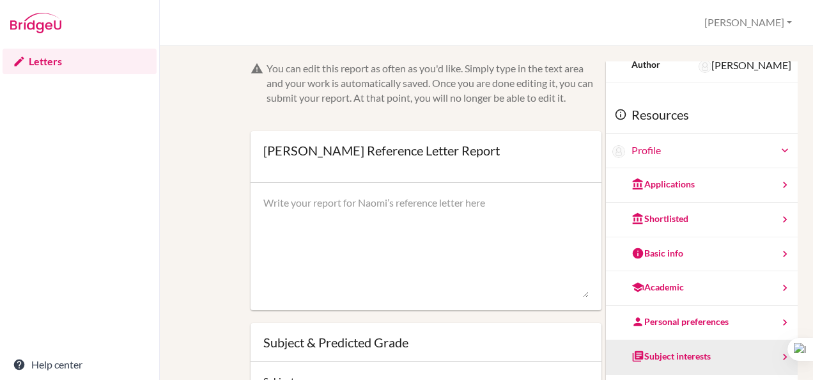
click at [668, 359] on div "Subject interests" at bounding box center [671, 356] width 79 height 13
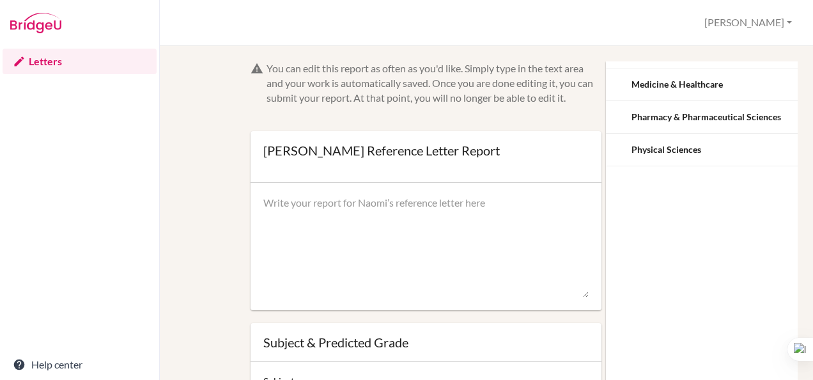
scroll to position [0, 0]
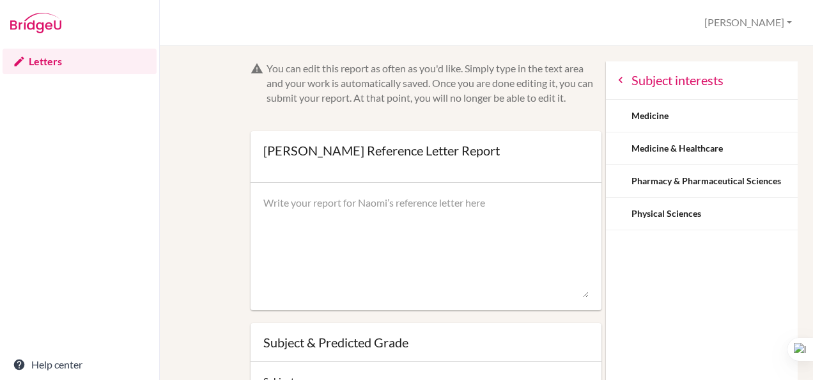
click at [614, 79] on icon at bounding box center [620, 80] width 13 height 13
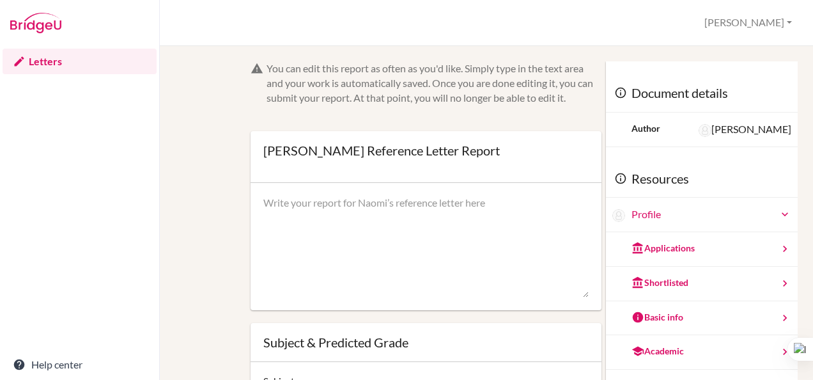
click at [456, 212] on textarea at bounding box center [425, 247] width 325 height 102
click at [315, 184] on div at bounding box center [426, 247] width 351 height 128
click at [315, 208] on textarea at bounding box center [425, 247] width 325 height 102
click at [779, 214] on icon at bounding box center [785, 214] width 13 height 13
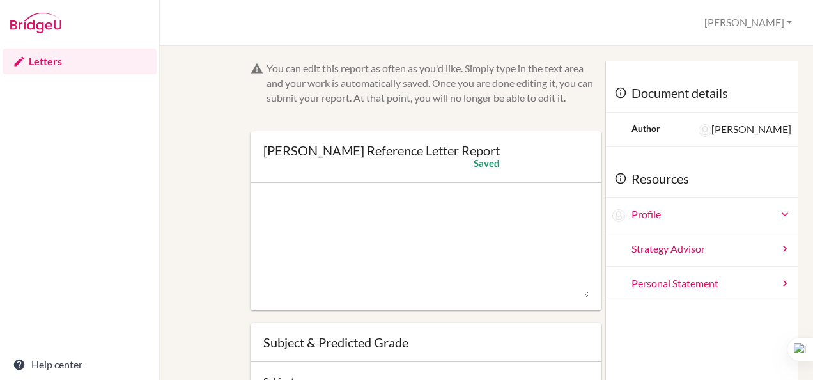
click at [779, 214] on icon at bounding box center [785, 214] width 13 height 13
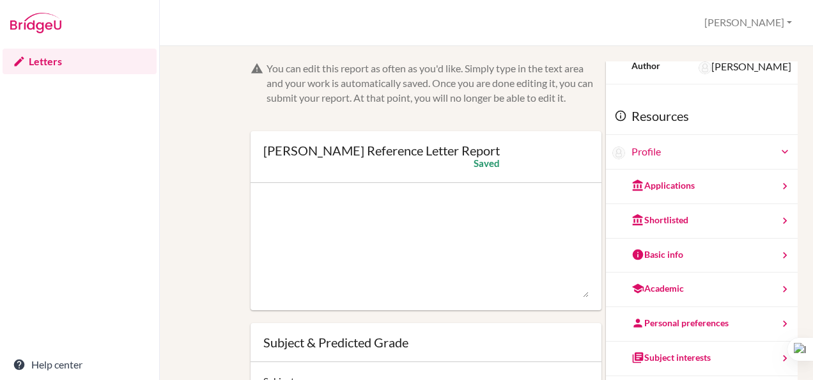
scroll to position [64, 0]
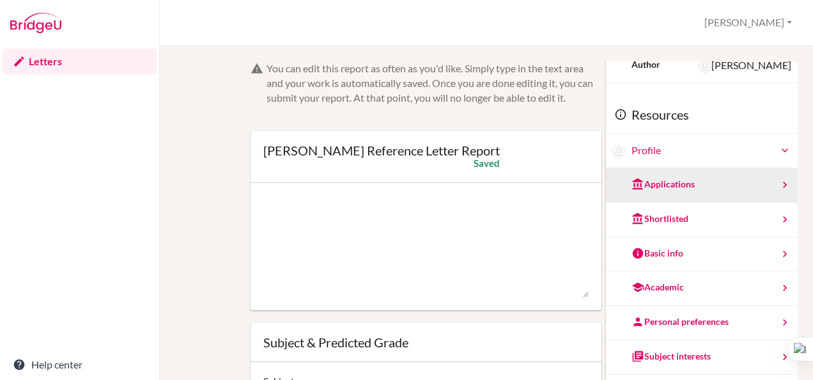
click at [779, 184] on icon at bounding box center [785, 184] width 13 height 13
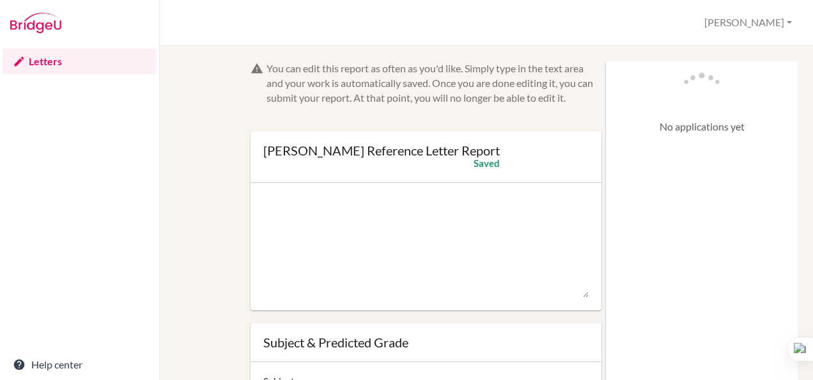
click at [432, 211] on textarea at bounding box center [425, 247] width 325 height 102
click at [449, 256] on textarea at bounding box center [425, 247] width 325 height 102
click at [434, 215] on textarea at bounding box center [425, 247] width 325 height 102
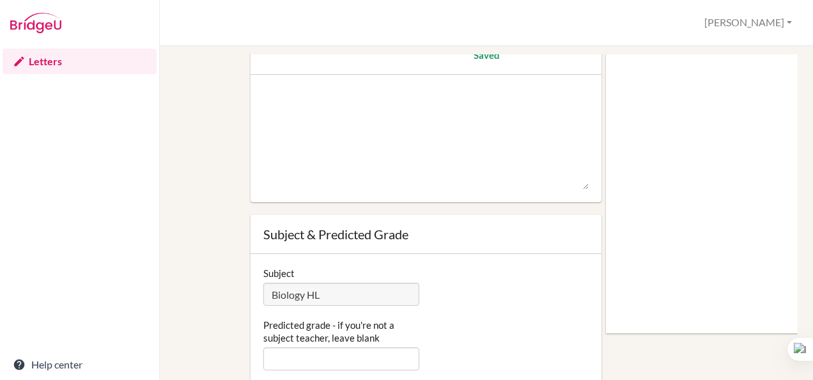
scroll to position [114, 0]
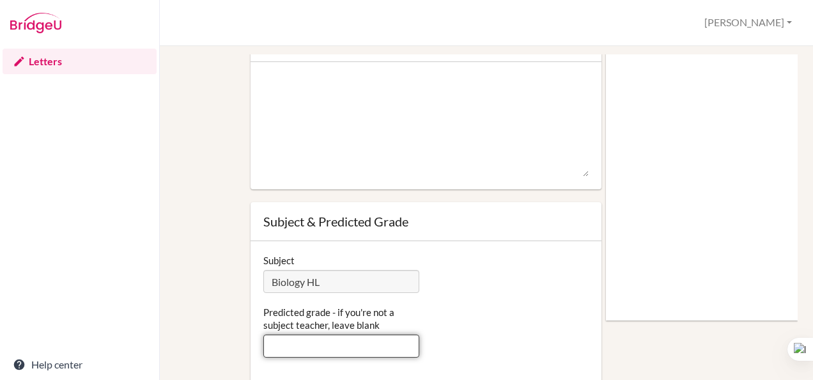
click at [337, 347] on input "Predicted grade - if you're not a subject teacher, leave blank" at bounding box center [341, 345] width 156 height 23
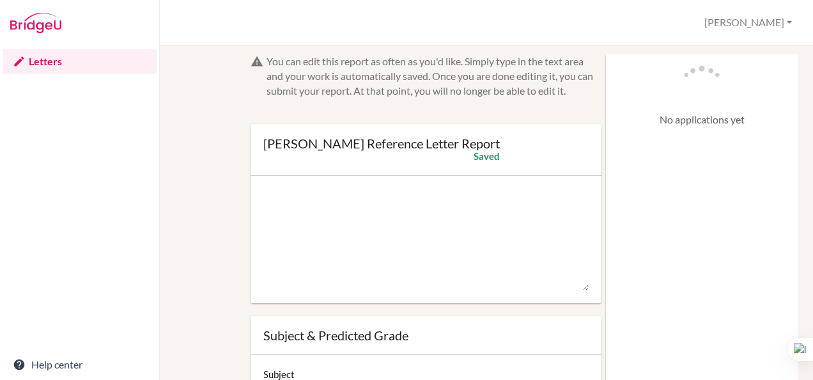
type input "7"
click at [315, 191] on textarea at bounding box center [425, 240] width 325 height 102
click at [500, 97] on div "You can edit this report as often as you'd like. Simply type in the text area a…" at bounding box center [434, 76] width 335 height 44
click at [493, 201] on textarea at bounding box center [425, 240] width 325 height 102
click at [485, 182] on div at bounding box center [426, 240] width 351 height 128
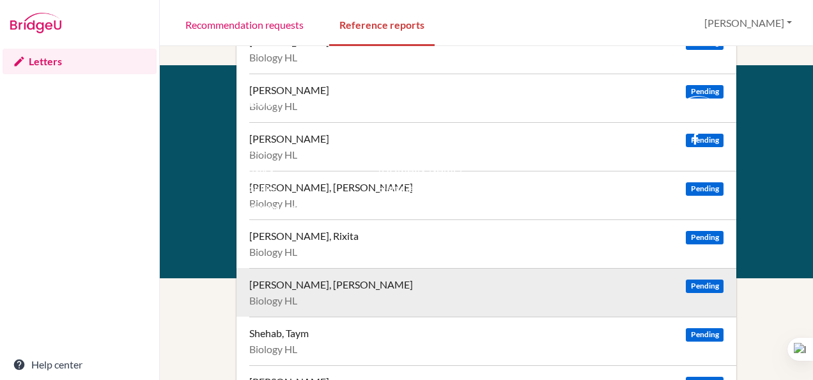
scroll to position [407, 0]
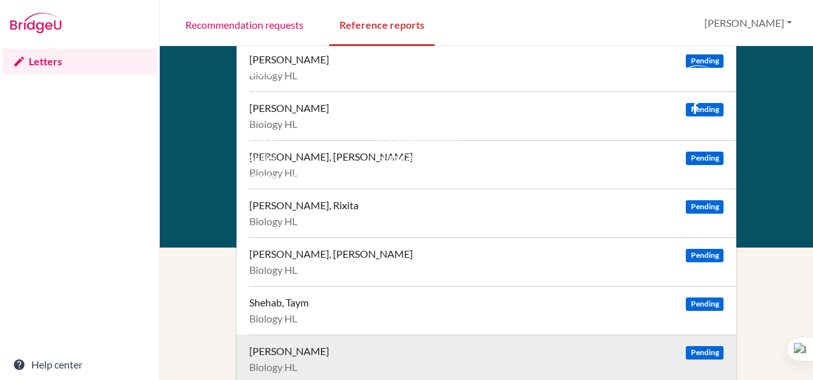
click at [292, 348] on div "[PERSON_NAME]" at bounding box center [289, 351] width 80 height 13
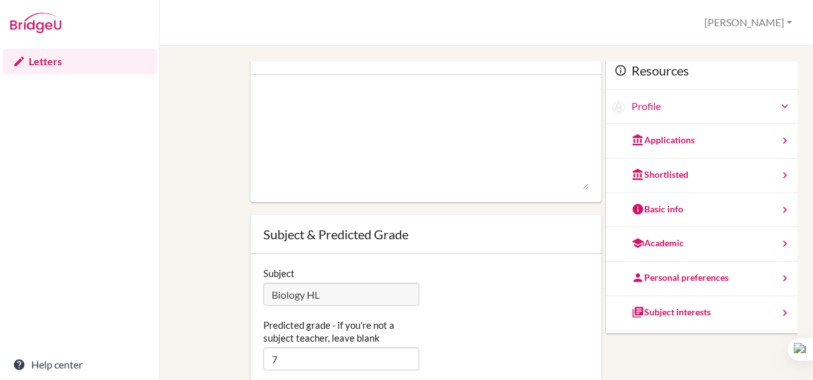
scroll to position [114, 0]
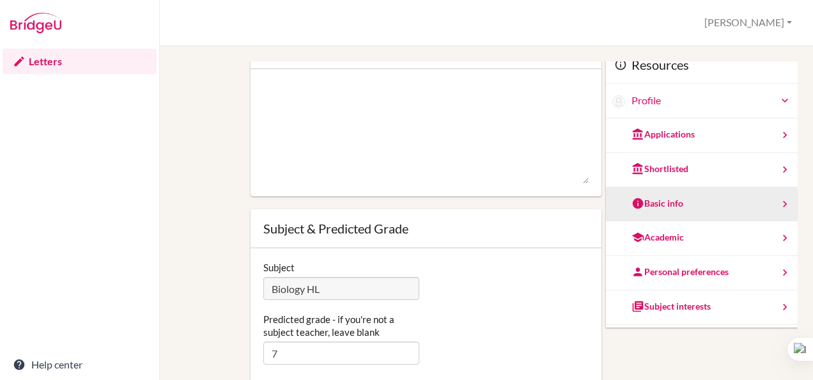
click at [653, 207] on div "Basic info" at bounding box center [658, 203] width 52 height 13
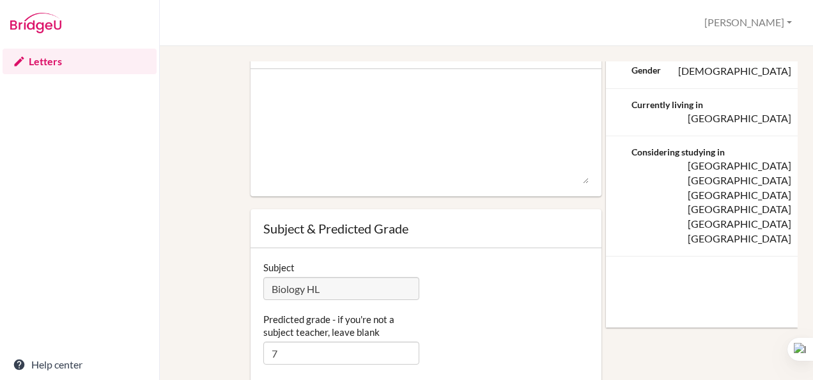
click at [632, 72] on div "Gender" at bounding box center [646, 70] width 29 height 13
click at [553, 125] on textarea at bounding box center [425, 133] width 325 height 102
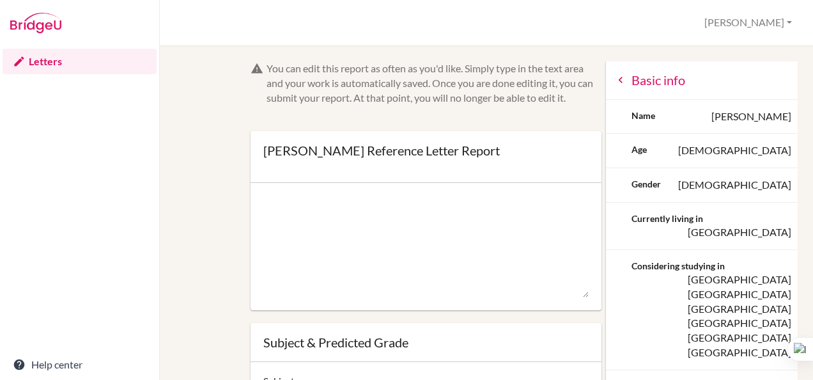
click at [614, 81] on icon at bounding box center [620, 80] width 13 height 13
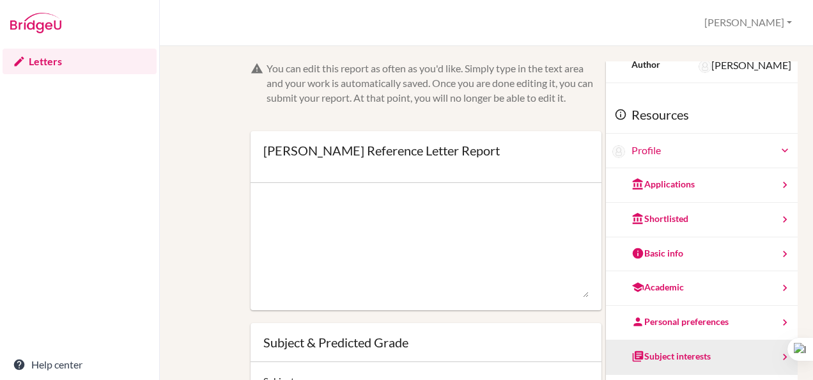
scroll to position [114, 0]
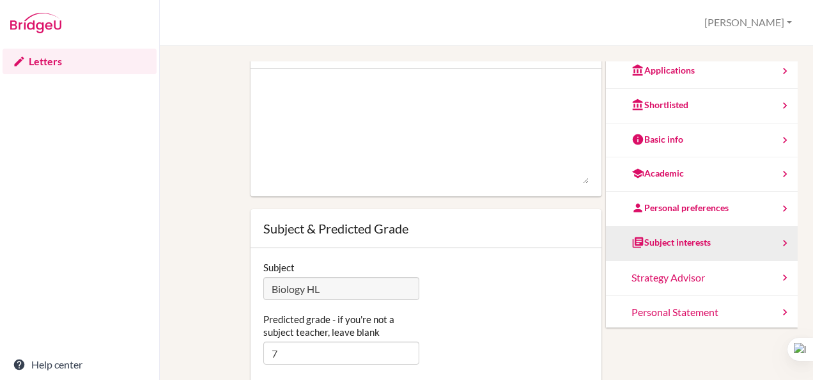
click at [653, 242] on div "Subject interests" at bounding box center [671, 242] width 79 height 13
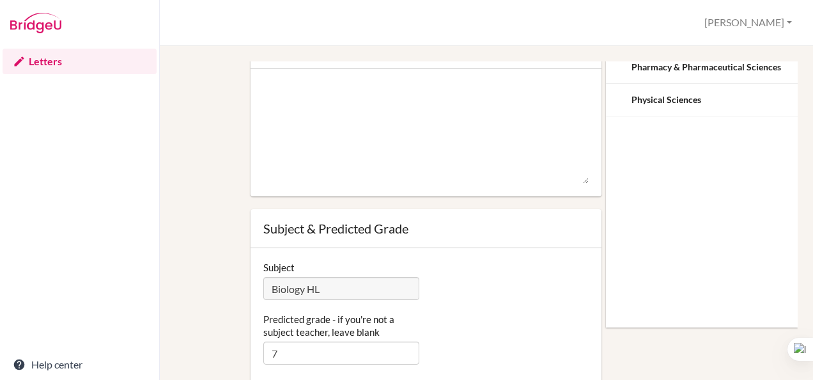
scroll to position [0, 0]
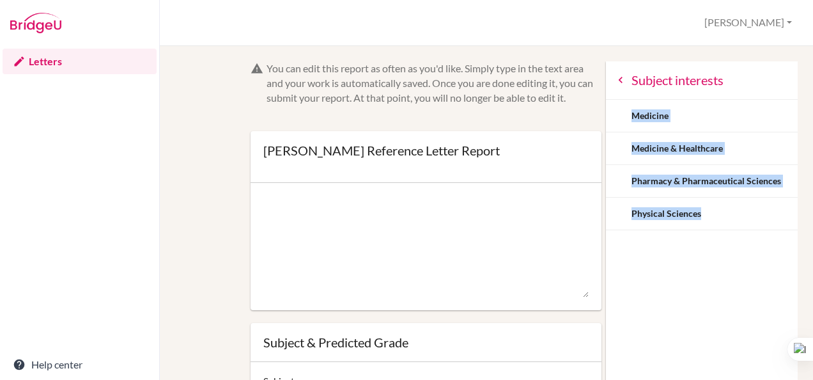
drag, startPoint x: 688, startPoint y: 213, endPoint x: 609, endPoint y: 116, distance: 124.5
click at [609, 116] on div "Subject interests Medicine Medicine & Healthcare Pharmacy & Pharmaceutical Scie…" at bounding box center [702, 145] width 192 height 169
copy div "Medicine Medicine & Healthcare Pharmacy & Pharmaceutical Sciences Physical Scie…"
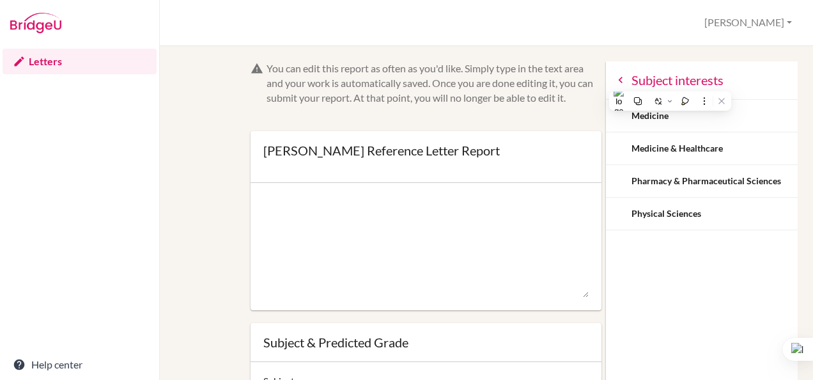
click at [625, 277] on div "Document details Author Jessica Solomon Resources Profile Applications Shortlis…" at bounding box center [702, 251] width 192 height 380
click at [307, 200] on textarea at bounding box center [425, 247] width 325 height 102
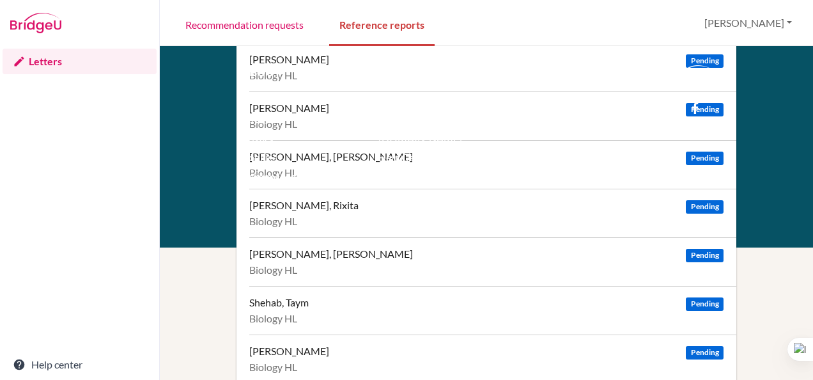
scroll to position [386, 0]
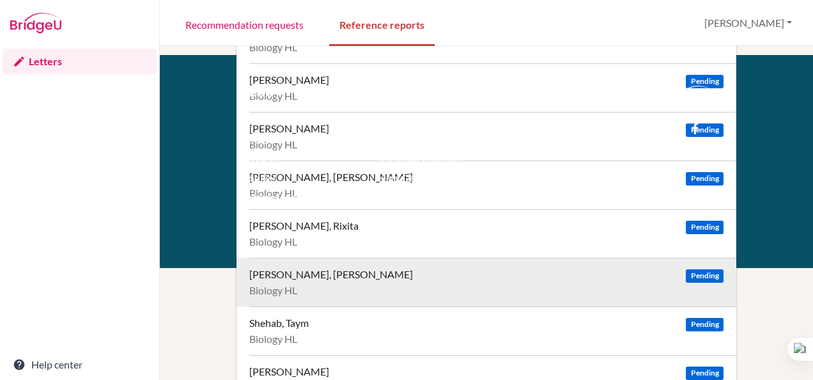
click at [341, 269] on div "[PERSON_NAME], [PERSON_NAME]" at bounding box center [331, 274] width 164 height 13
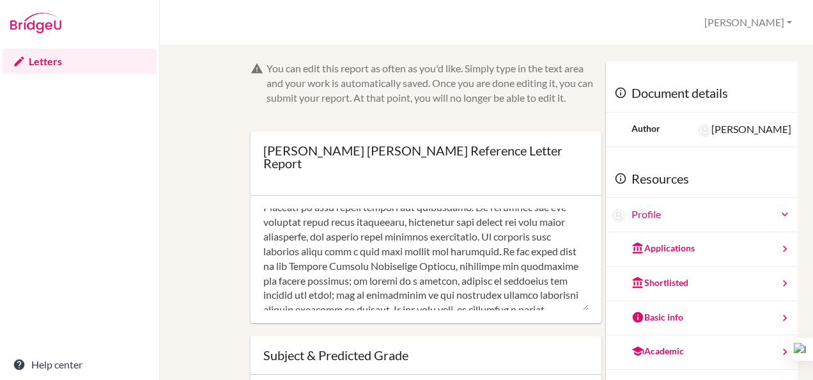
scroll to position [847, 0]
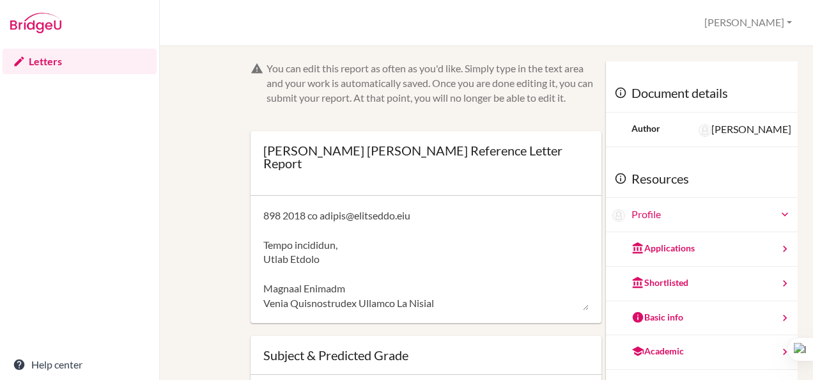
drag, startPoint x: 262, startPoint y: 217, endPoint x: 426, endPoint y: 298, distance: 182.7
click at [426, 298] on textarea at bounding box center [425, 259] width 325 height 102
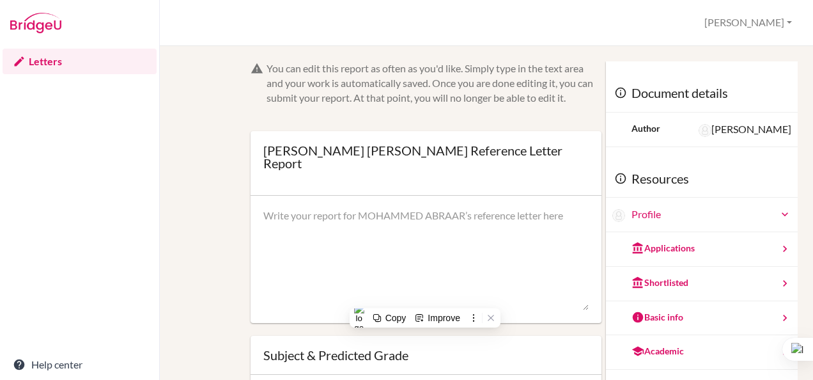
scroll to position [0, 0]
paste textarea "Mohammed Abraar demonstrates exceptional curiosity about the human body, consis…"
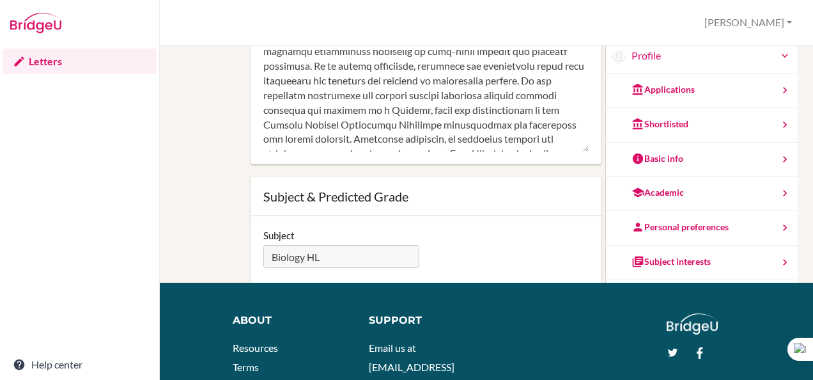
scroll to position [117, 0]
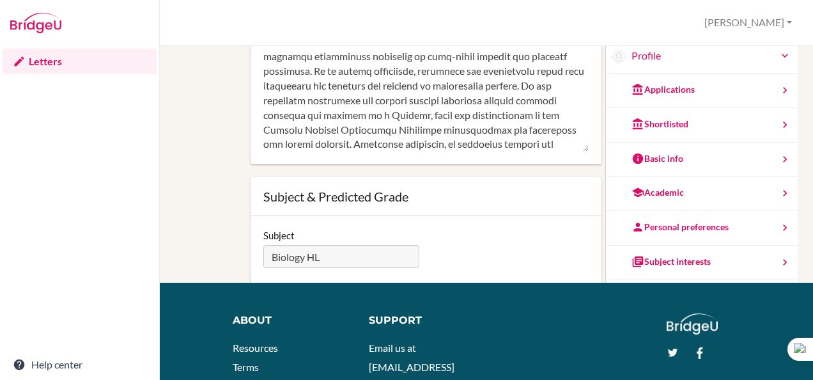
click at [276, 132] on textarea at bounding box center [425, 101] width 325 height 102
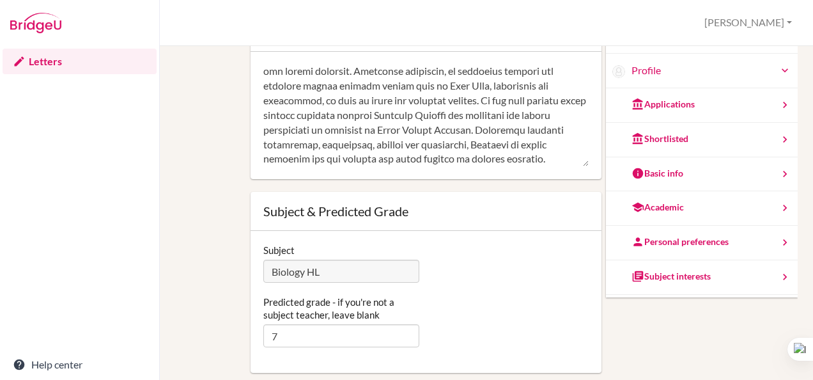
scroll to position [270, 0]
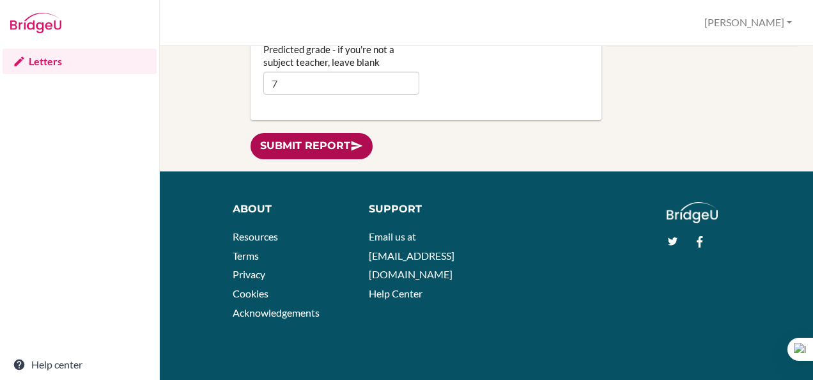
type textarea "Mohammed Abraar demonstrates exceptional curiosity about the human body, consis…"
click at [324, 141] on link "Submit report" at bounding box center [312, 146] width 122 height 26
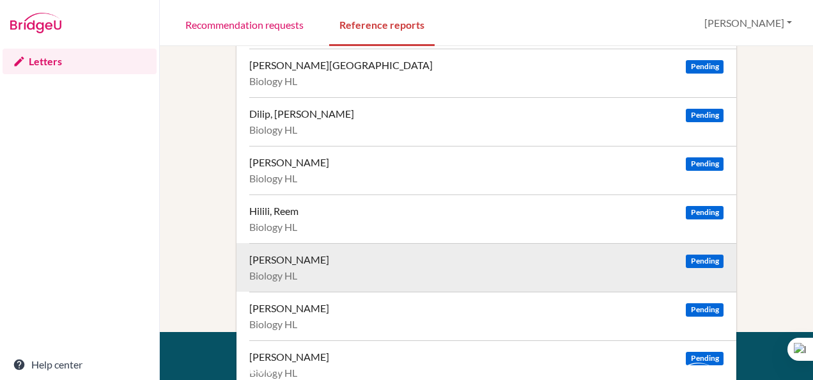
scroll to position [99, 0]
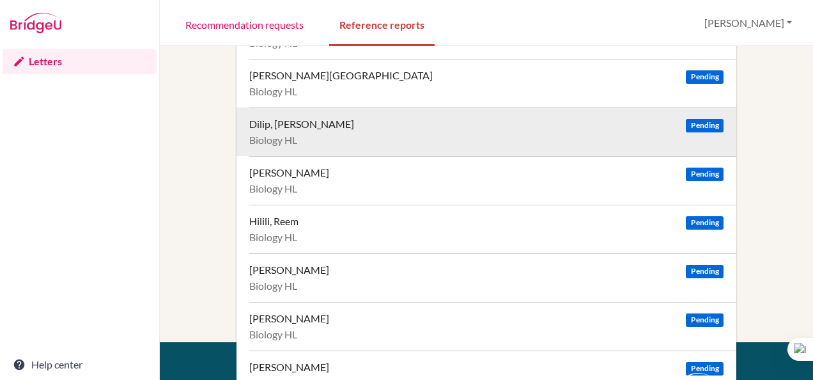
click at [320, 127] on div "Dilip, [PERSON_NAME] Pending" at bounding box center [486, 124] width 474 height 13
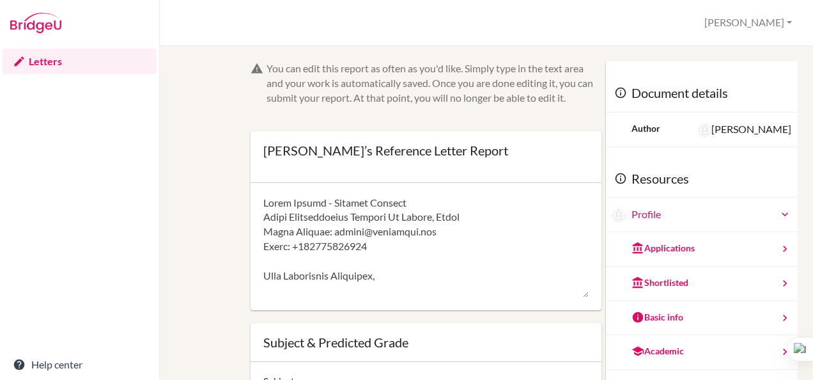
scroll to position [92, 0]
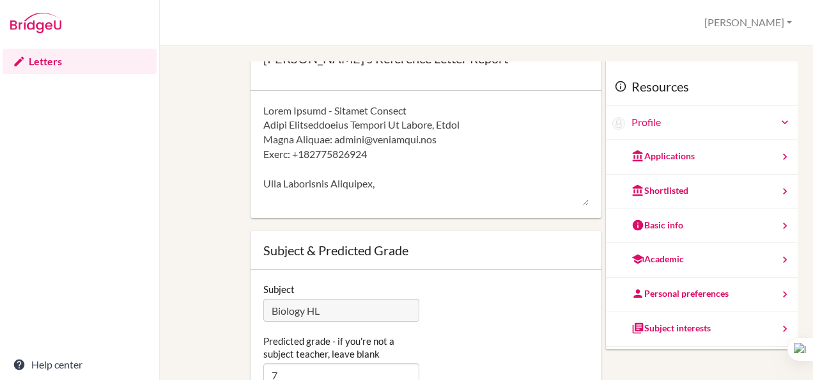
drag, startPoint x: 294, startPoint y: 121, endPoint x: 489, endPoint y: 285, distance: 254.1
click at [489, 285] on form "You can edit this report as often as you'd like. Simply type in the text area a…" at bounding box center [426, 190] width 351 height 442
type textarea "\lor i dolo sitamet con Adipisc eli s doeiusm temporincid utla etdoloremagna al…"
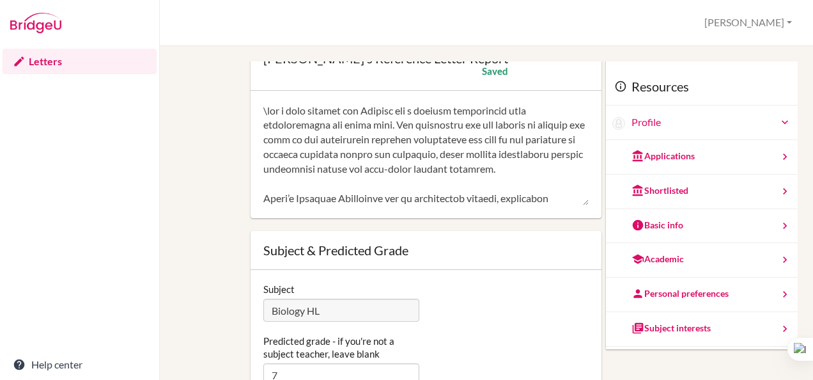
scroll to position [0, 0]
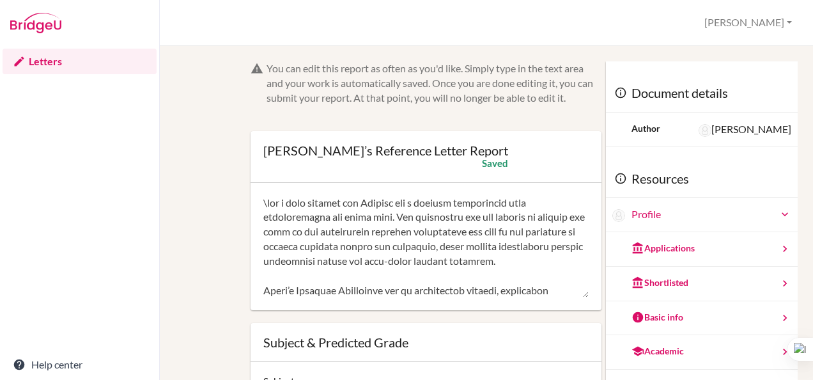
drag, startPoint x: 449, startPoint y: 171, endPoint x: 233, endPoint y: 22, distance: 262.3
click at [233, 22] on div "[PERSON_NAME]’s Reference Letter Report [PERSON_NAME] Profile Log out Your brow…" at bounding box center [486, 190] width 653 height 380
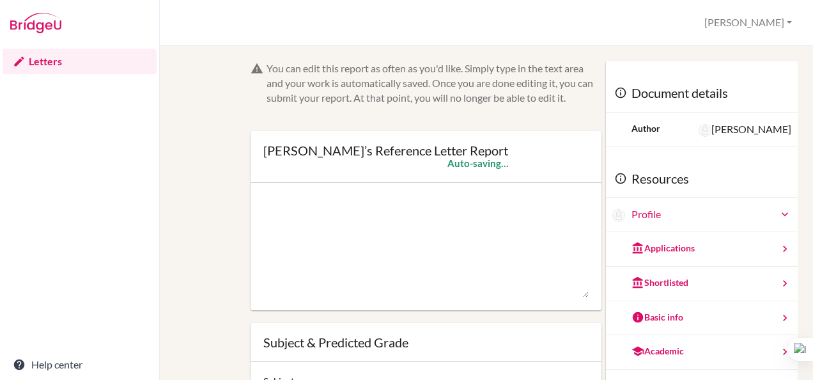
paste textarea "Lorem Ipsum do si ametconsect adipisc elits doei tempori utl Etdolor mag aliqua…"
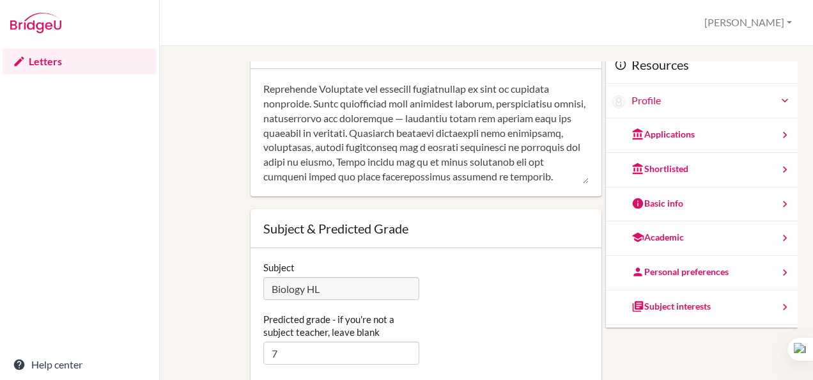
scroll to position [270, 0]
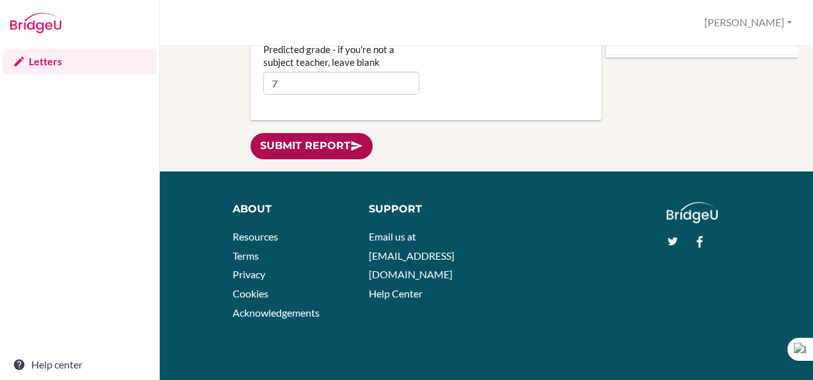
type textarea "Aanya Dilip is an outstanding student whose deep passion for Biology and fascin…"
click at [334, 145] on link "Submit report" at bounding box center [312, 146] width 122 height 26
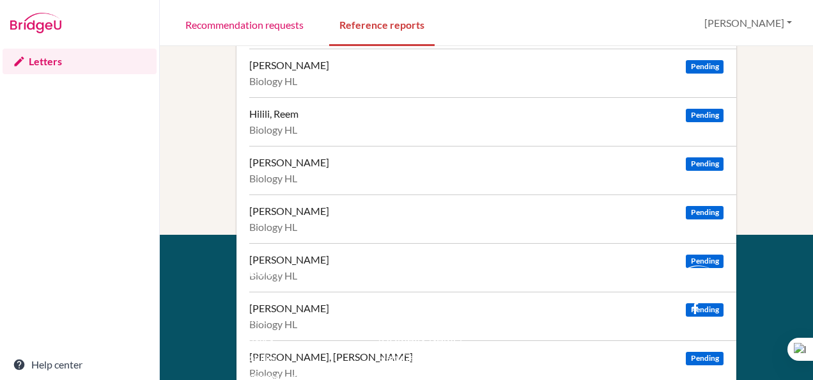
scroll to position [407, 0]
